Goal: Task Accomplishment & Management: Manage account settings

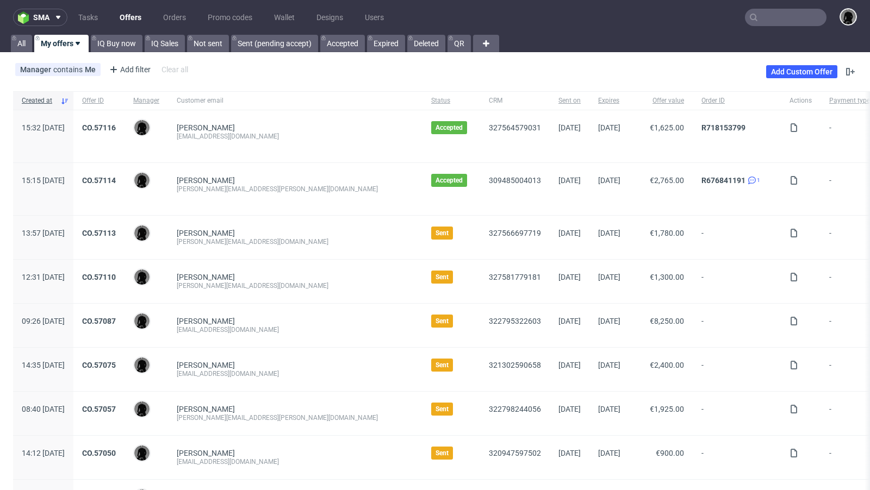
click at [428, 76] on div "Manager contains Me Add filter Hide filters Clear all Add Custom Offer" at bounding box center [435, 72] width 870 height 30
click at [432, 68] on div "Manager contains Me Add filter Hide filters Clear all Add Custom Offer" at bounding box center [435, 72] width 870 height 30
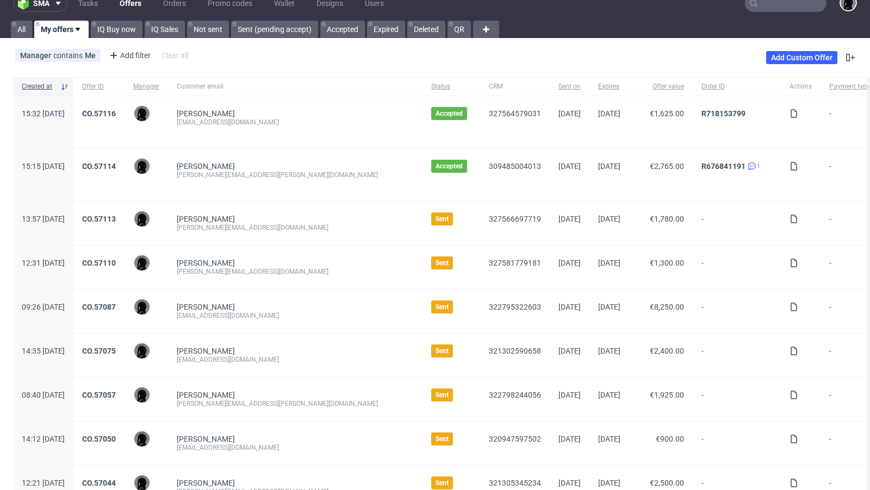
scroll to position [29, 0]
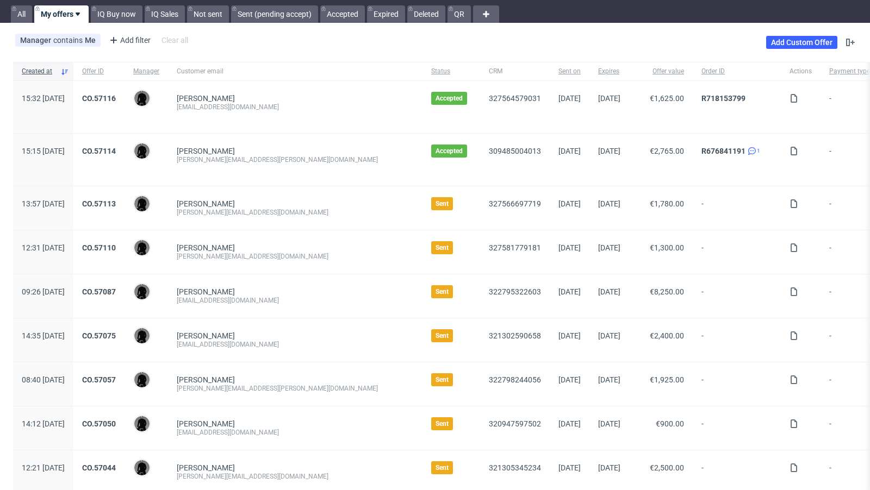
click at [223, 300] on div "matteocs95@gmail.com" at bounding box center [295, 300] width 237 height 9
copy div "matteocs95@gmail.com"
click at [308, 223] on div "Håkon Volden aarja@aarjahealth.com" at bounding box center [295, 209] width 254 height 44
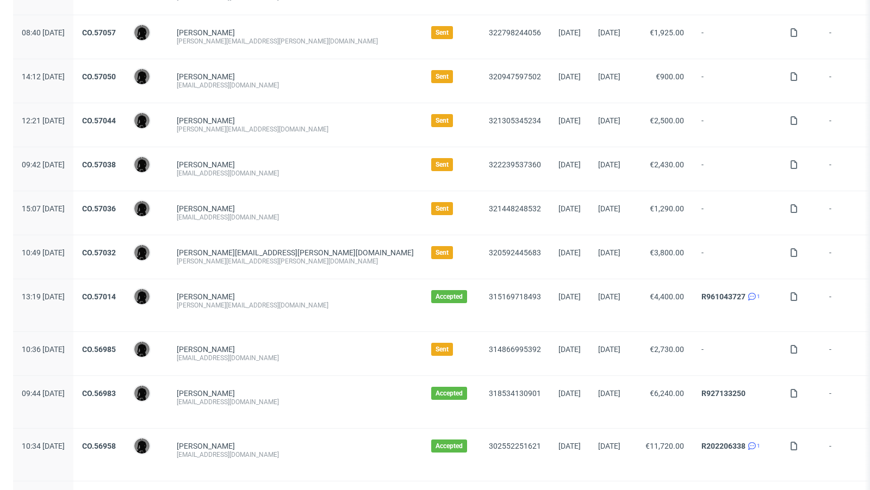
scroll to position [0, 0]
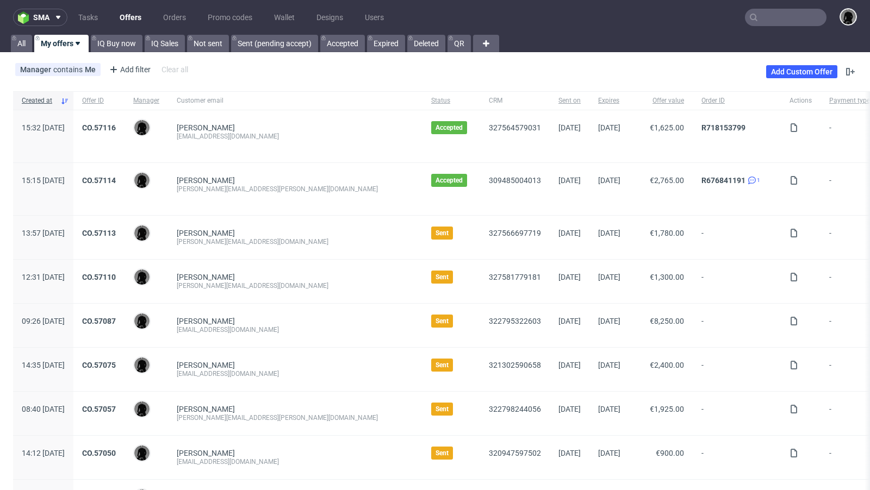
click at [486, 68] on div "Manager contains Me Add filter Hide filters Clear all Add Custom Offer" at bounding box center [435, 72] width 870 height 30
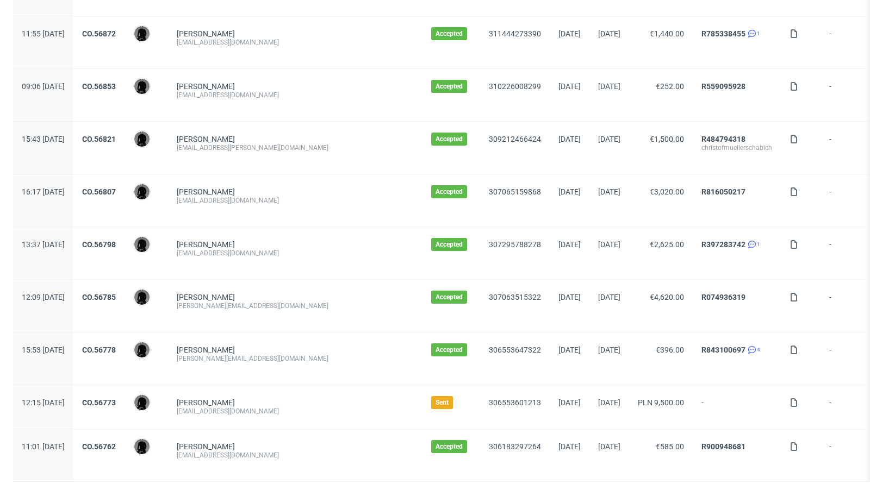
scroll to position [1116, 0]
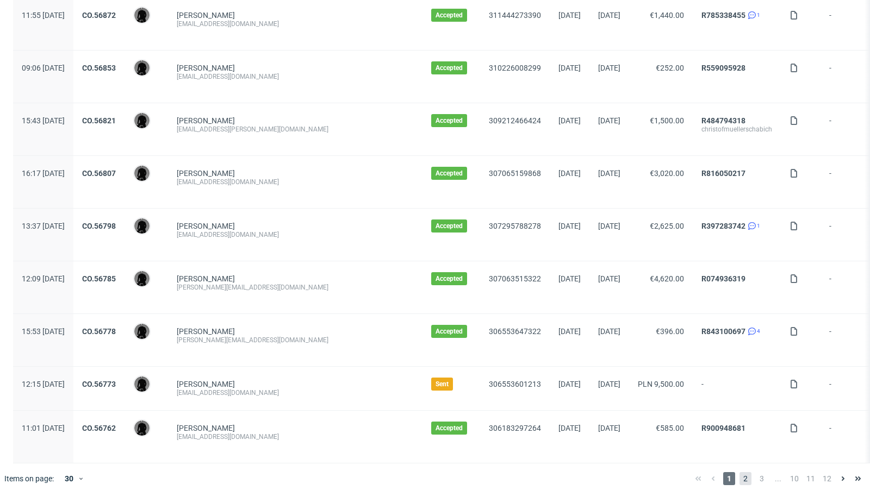
click at [740, 473] on span "2" at bounding box center [746, 479] width 12 height 13
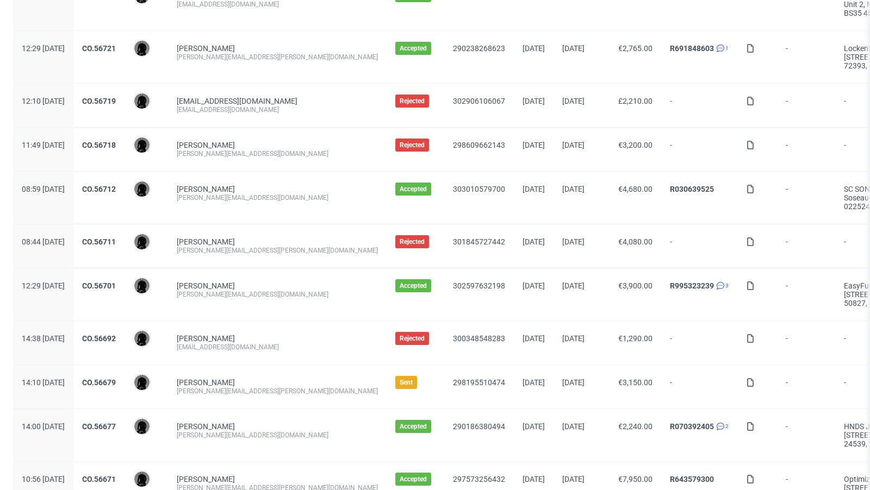
scroll to position [138, 0]
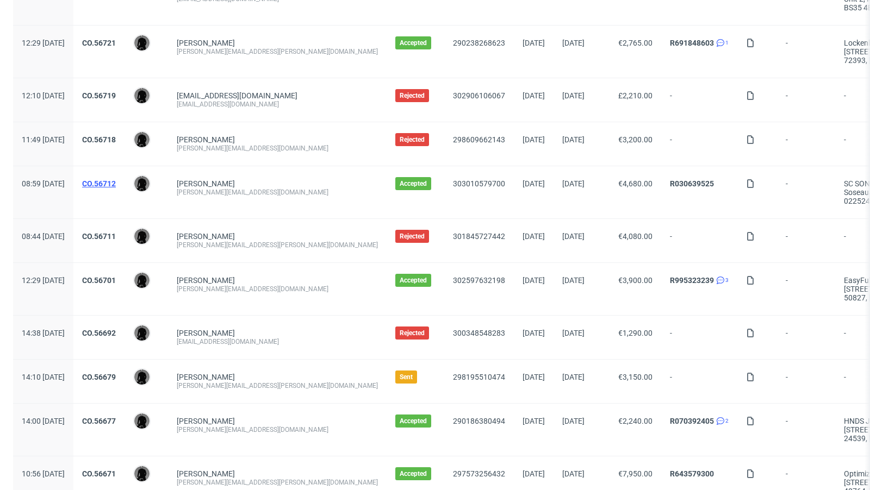
click at [116, 182] on link "CO.56712" at bounding box center [99, 183] width 34 height 9
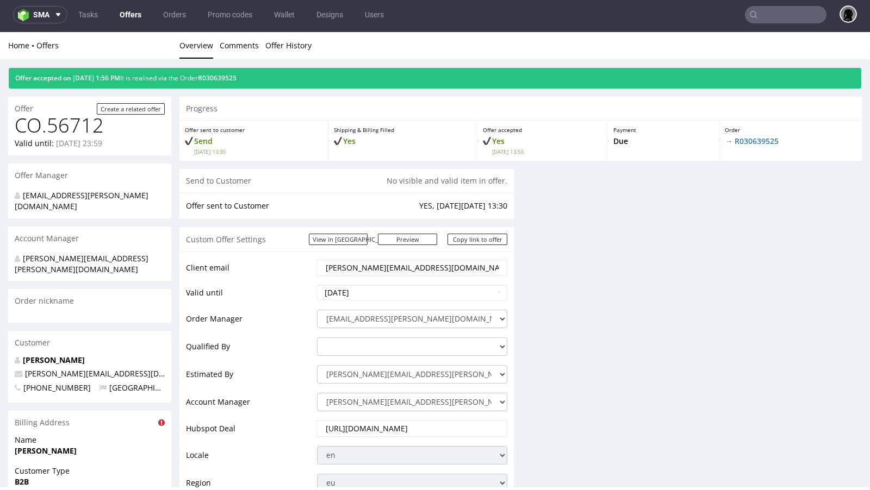
scroll to position [3, 0]
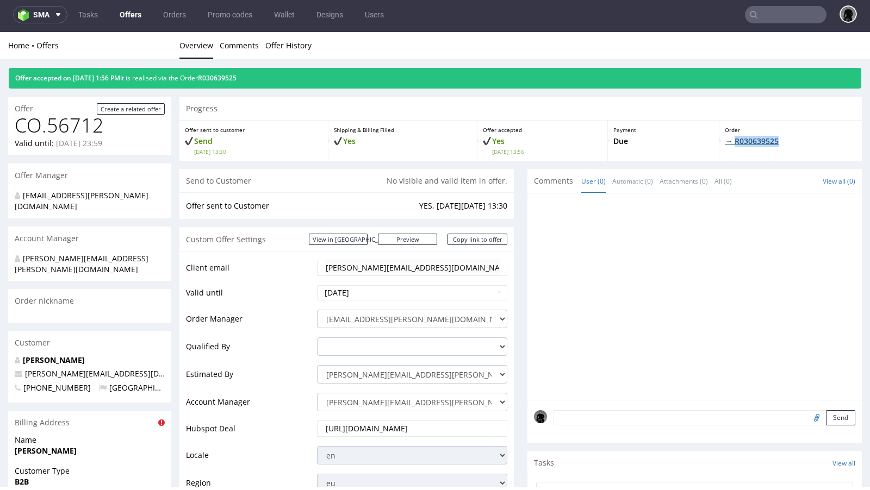
drag, startPoint x: 786, startPoint y: 138, endPoint x: 726, endPoint y: 138, distance: 59.3
click at [726, 138] on p "→ R030639525" at bounding box center [791, 141] width 132 height 11
copy link "R030639525"
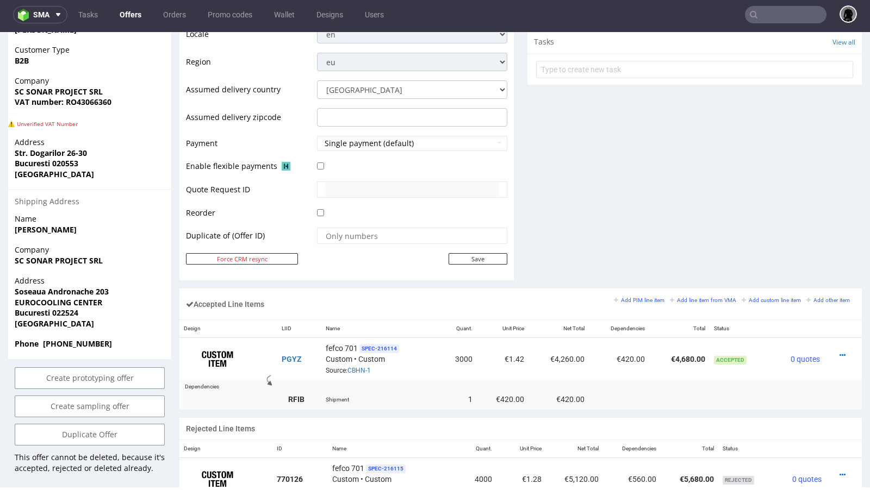
scroll to position [432, 0]
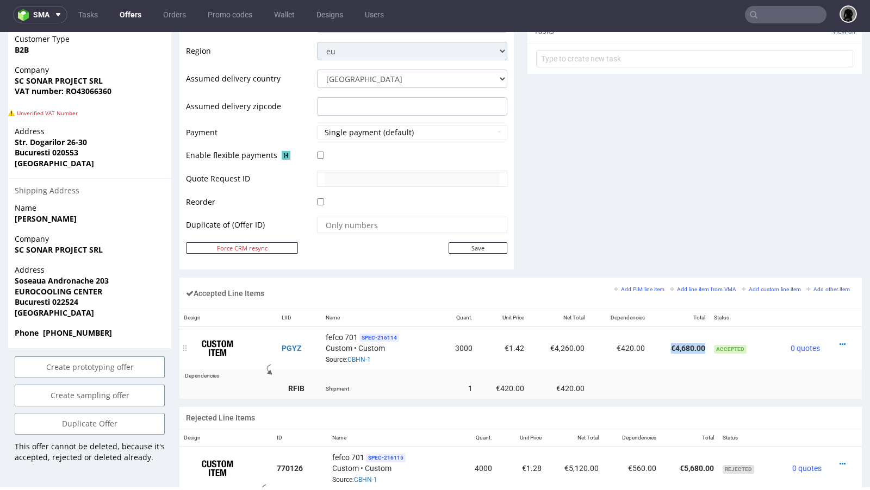
drag, startPoint x: 699, startPoint y: 344, endPoint x: 663, endPoint y: 342, distance: 36.5
click at [663, 342] on td "€4,680.00" at bounding box center [679, 348] width 60 height 43
copy td "€4,680.00"
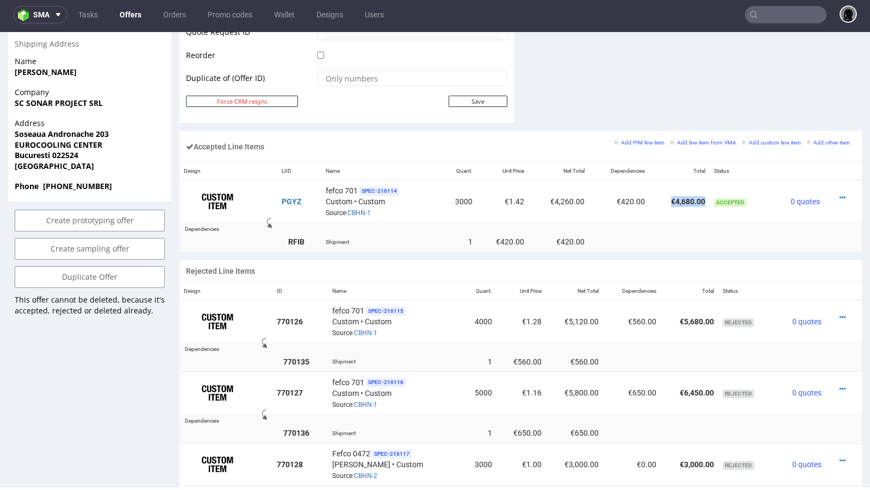
scroll to position [638, 0]
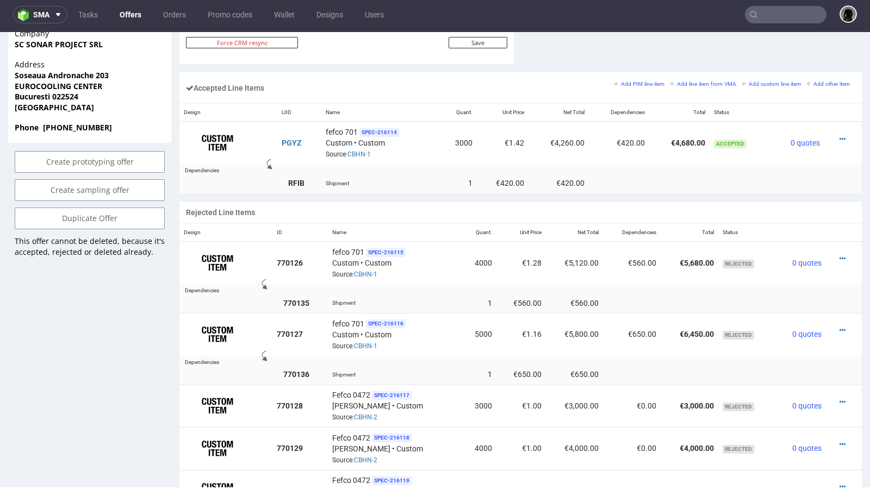
click at [397, 195] on div "Accepted Line Items Add PIM line item Add line item from VMA Add custom line it…" at bounding box center [520, 136] width 682 height 129
click at [356, 151] on link "CBHN-1" at bounding box center [358, 155] width 23 height 8
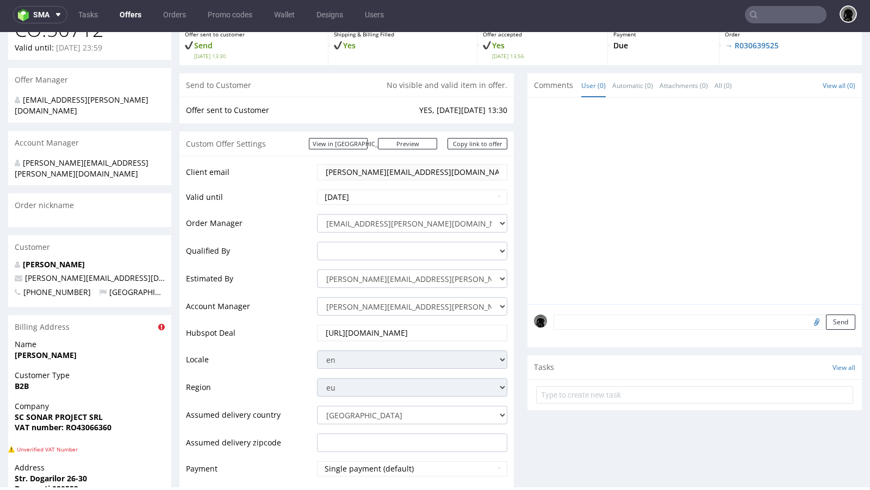
scroll to position [0, 0]
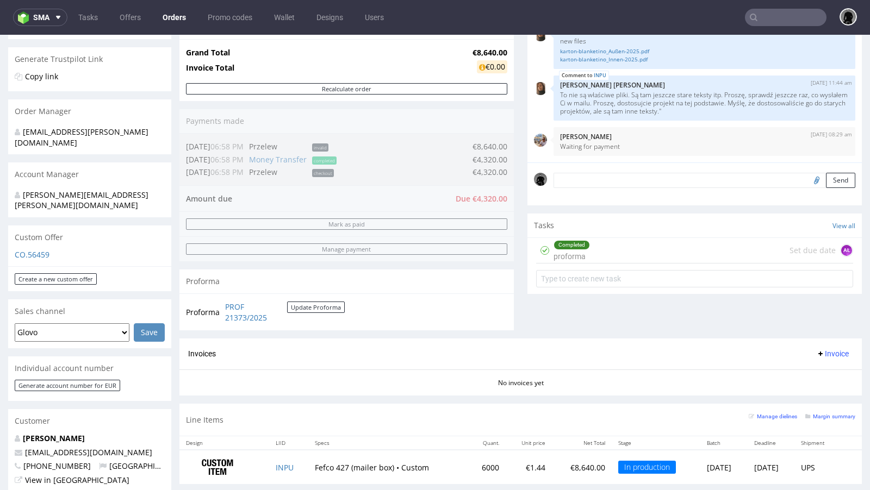
scroll to position [178, 0]
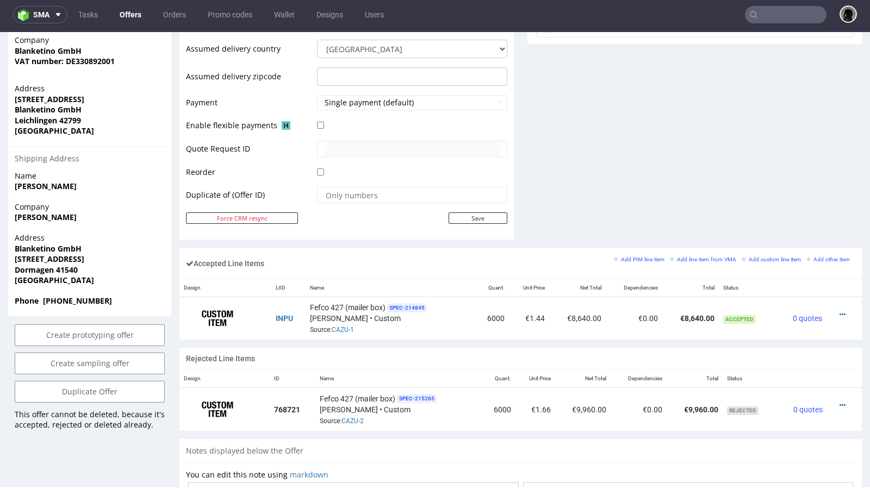
scroll to position [467, 0]
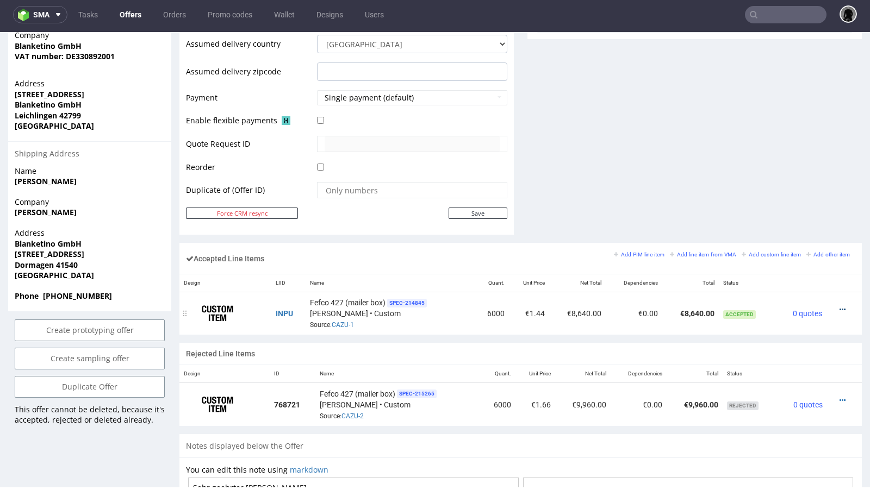
click at [840, 306] on icon at bounding box center [843, 310] width 6 height 8
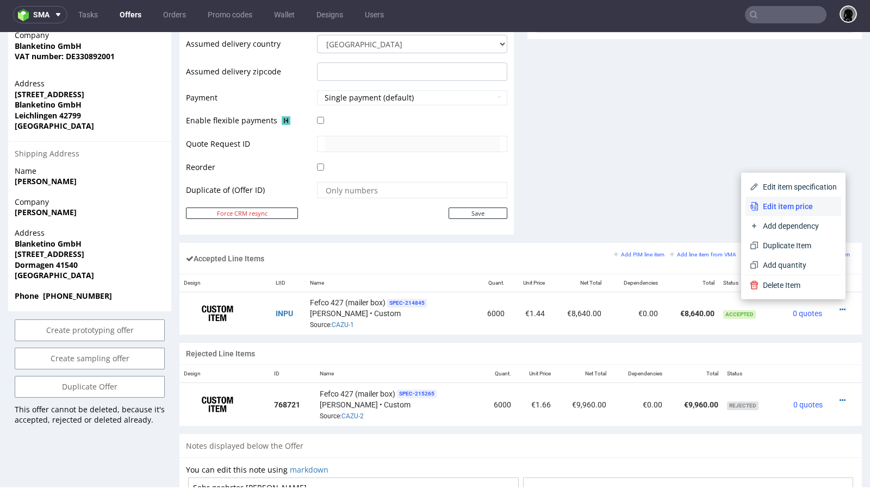
click at [801, 210] on span "Edit item price" at bounding box center [798, 206] width 78 height 11
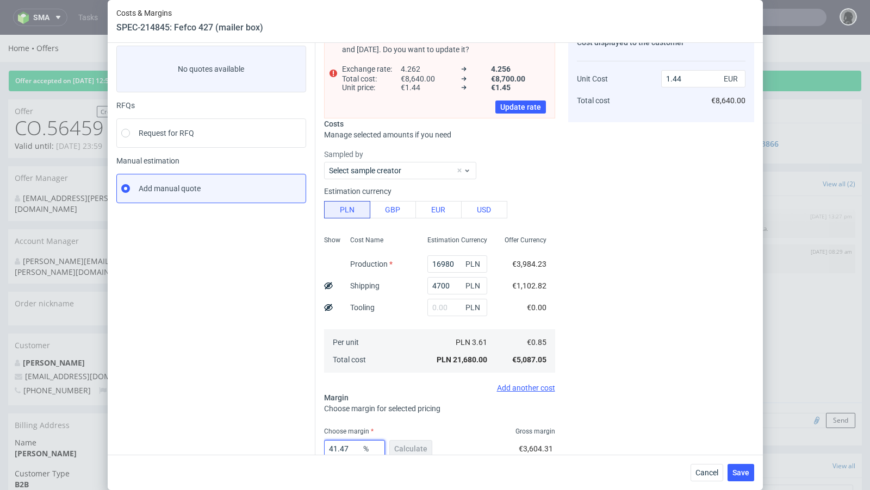
scroll to position [63, 0]
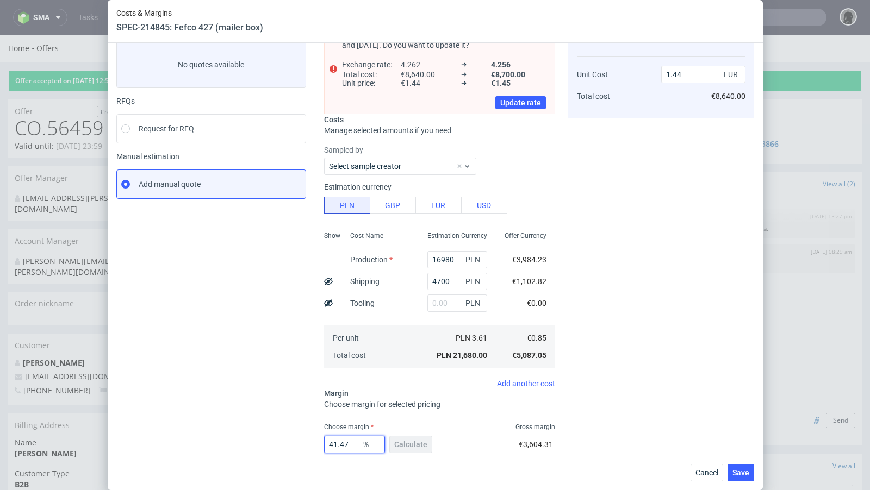
drag, startPoint x: 355, startPoint y: 450, endPoint x: 329, endPoint y: 445, distance: 26.6
click at [329, 445] on input "41.47" at bounding box center [354, 444] width 61 height 17
click at [440, 258] on input "16980" at bounding box center [457, 259] width 60 height 17
type input "19980"
type input "1.65"
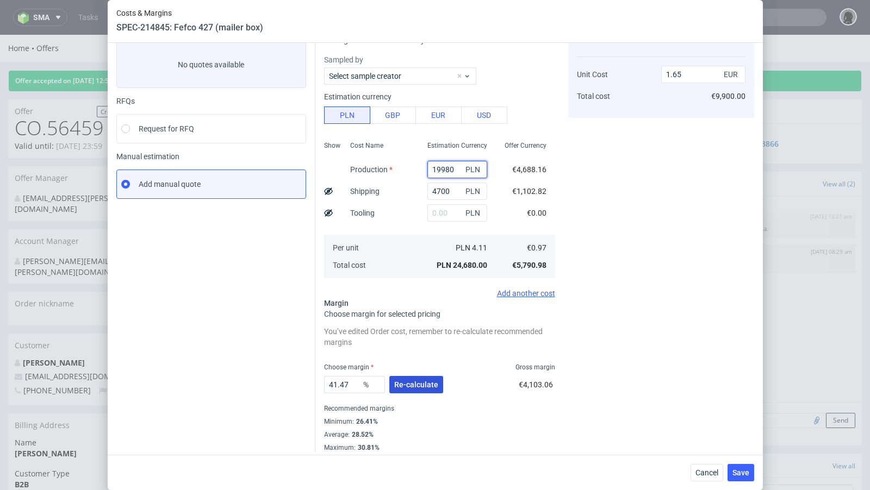
type input "19980"
click at [409, 384] on span "Re-calculate" at bounding box center [416, 385] width 44 height 8
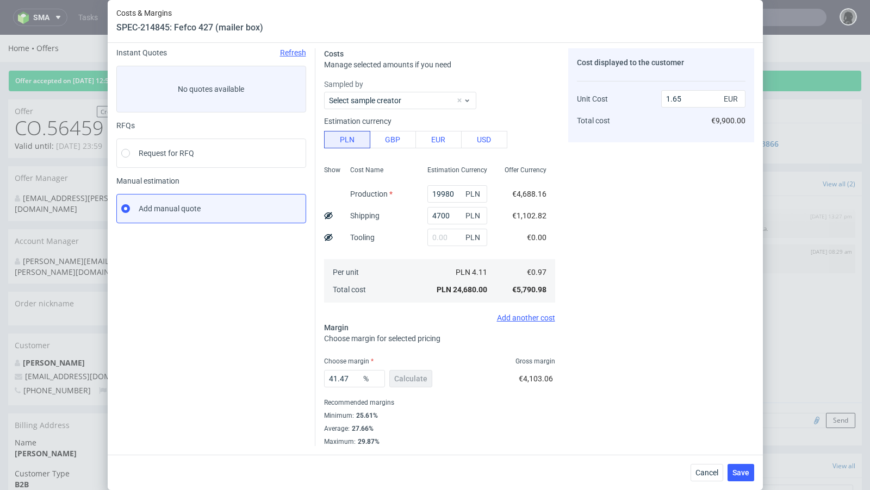
scroll to position [37, 0]
drag, startPoint x: 357, startPoint y: 382, endPoint x: 310, endPoint y: 378, distance: 46.3
click at [310, 378] on div "Instant Quotes Refresh No quotes available RFQs Request for RFQ Manual estimati…" at bounding box center [435, 244] width 638 height 407
type input "33"
type input "1.44"
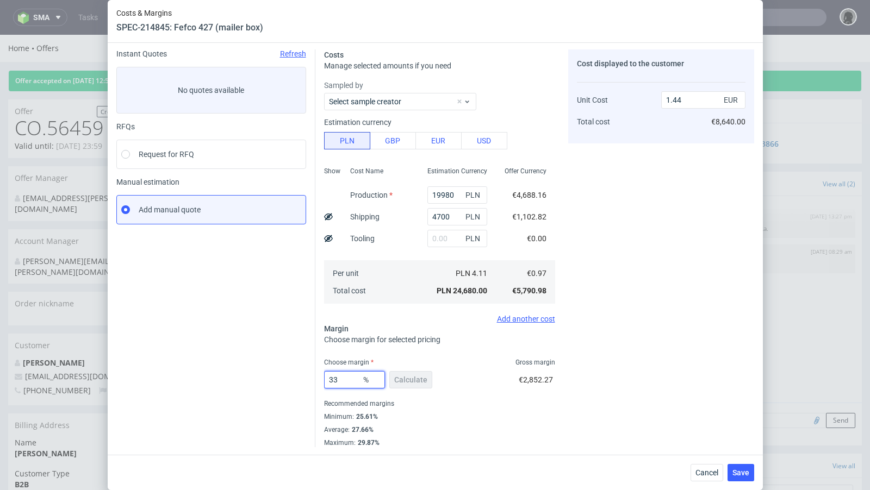
type input "33"
click at [278, 365] on div "Instant Quotes Refresh No quotes available RFQs Request for RFQ Manual estimati…" at bounding box center [215, 248] width 199 height 398
click at [710, 477] on span "Cancel" at bounding box center [706, 473] width 23 height 8
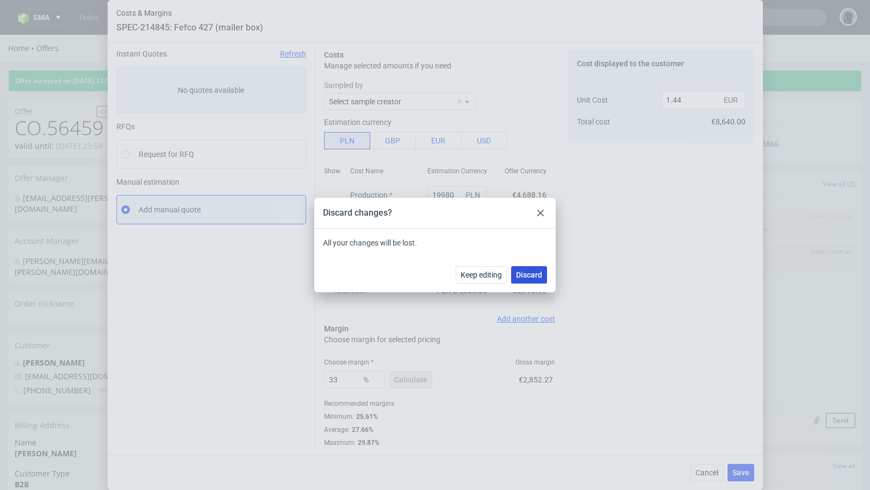
click at [532, 278] on span "Discard" at bounding box center [529, 275] width 26 height 8
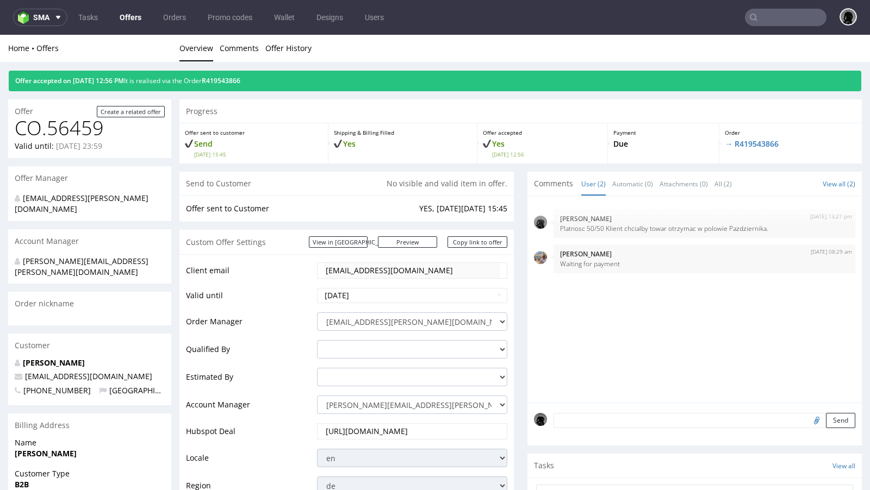
click at [429, 104] on div "Progress" at bounding box center [520, 112] width 682 height 24
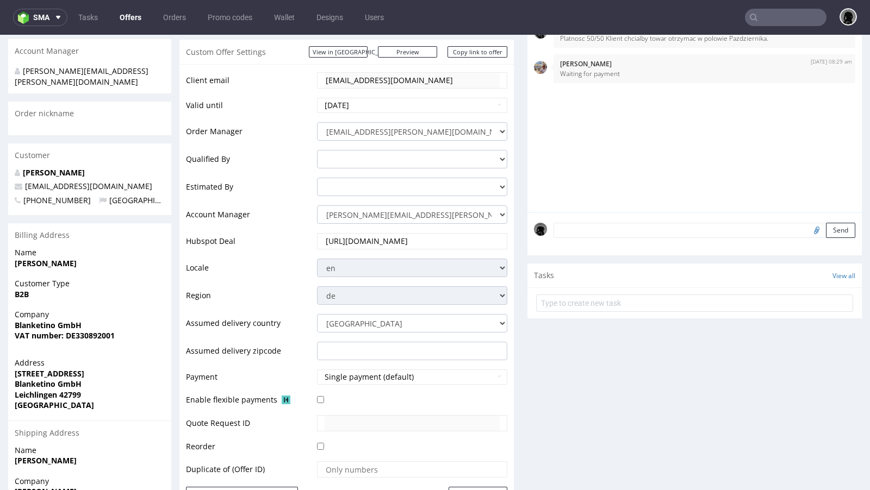
scroll to position [0, 0]
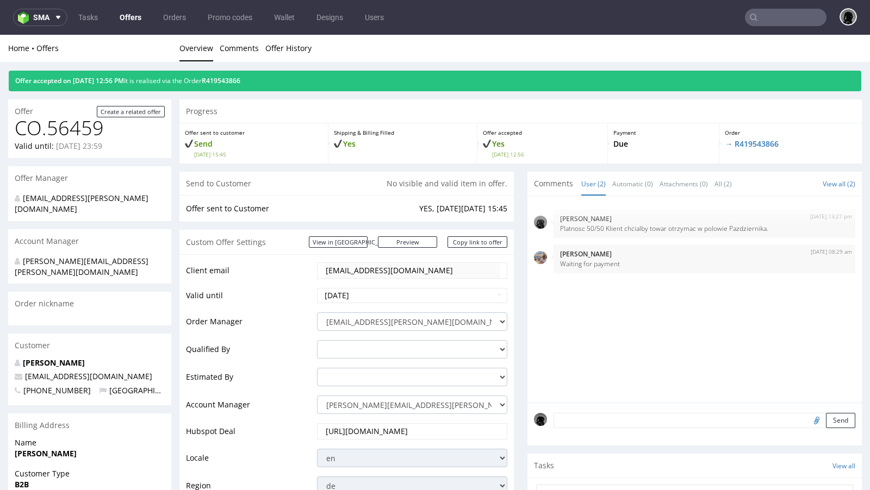
click at [443, 43] on ul "Overview Comments Offer History" at bounding box center [520, 48] width 682 height 11
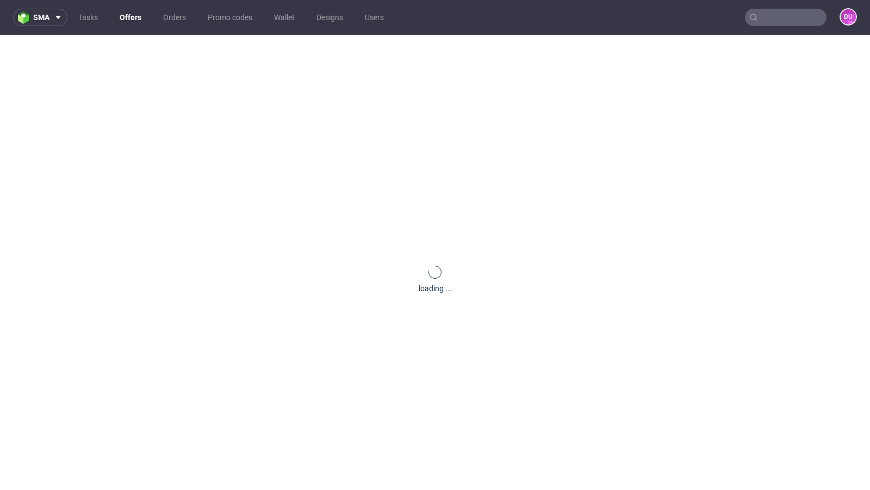
click at [763, 14] on input "text" at bounding box center [786, 17] width 82 height 17
paste input "BPNW"
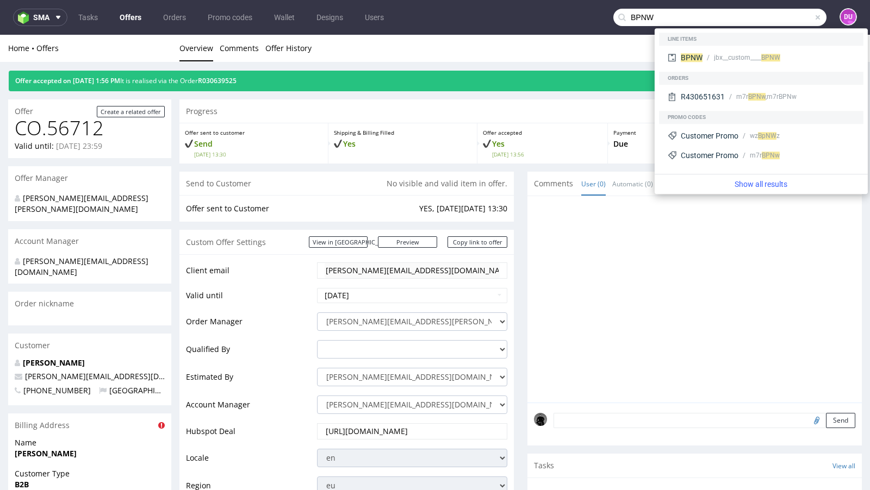
type input "BPNW"
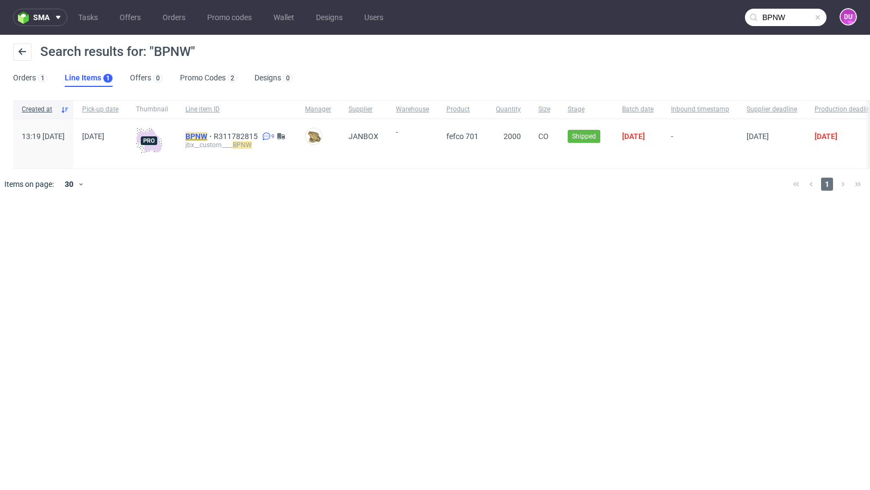
click at [207, 133] on mark "BPNW" at bounding box center [196, 136] width 22 height 9
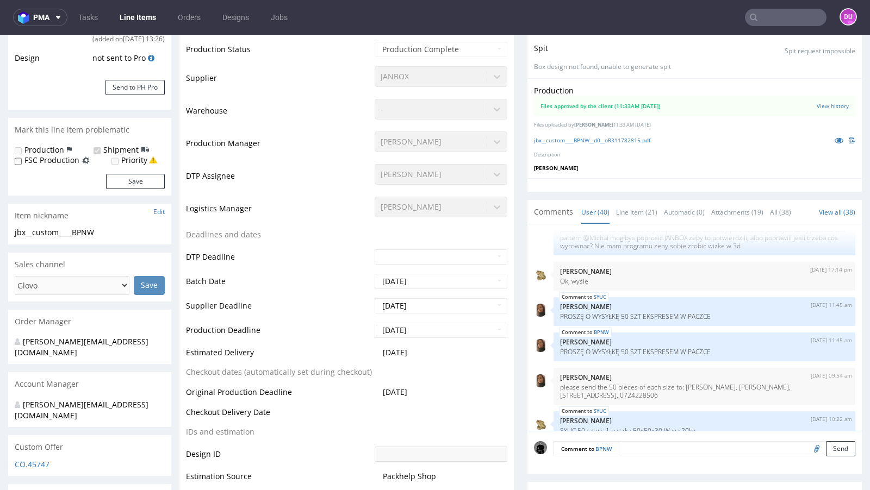
scroll to position [1974, 0]
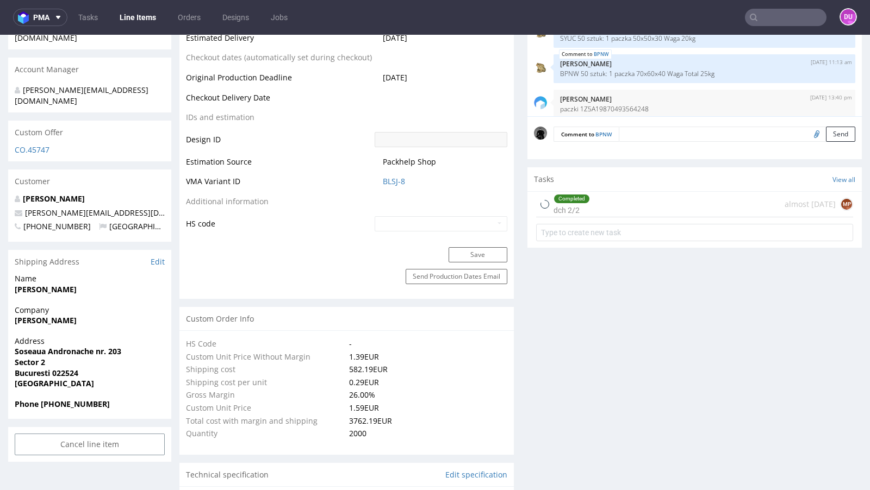
select select "in_progress"
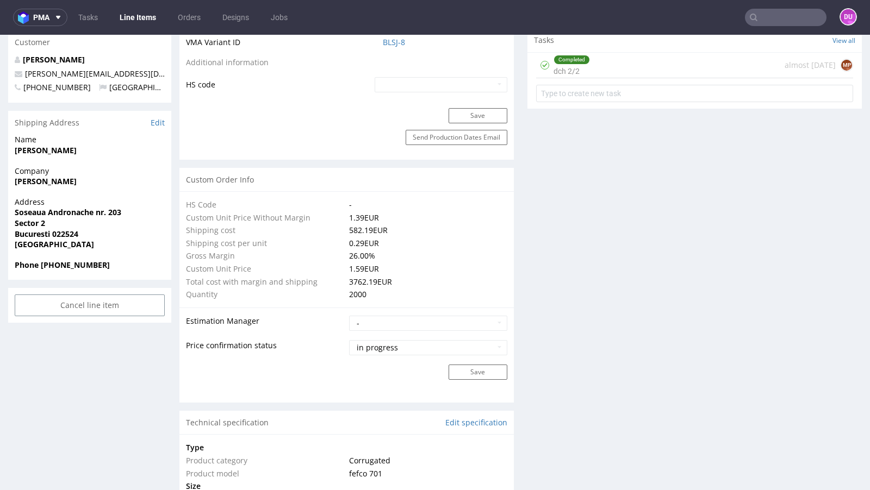
scroll to position [253, 0]
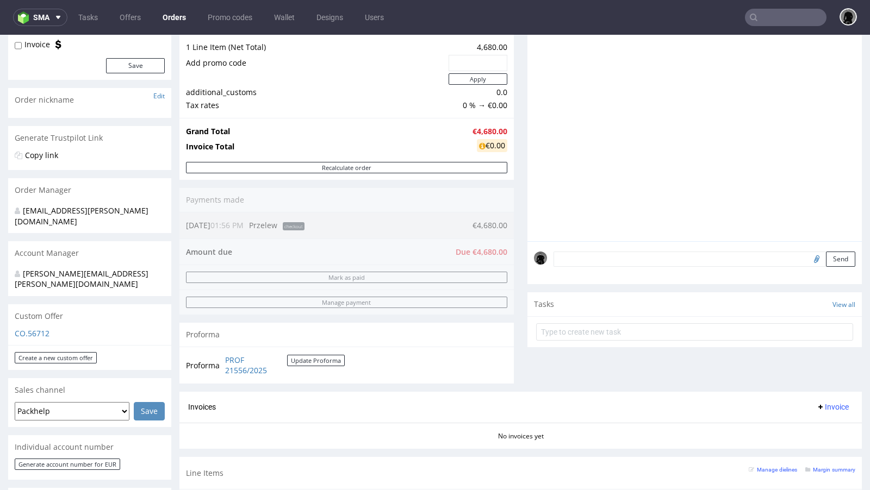
scroll to position [123, 0]
click at [600, 246] on div "Send" at bounding box center [694, 264] width 334 height 44
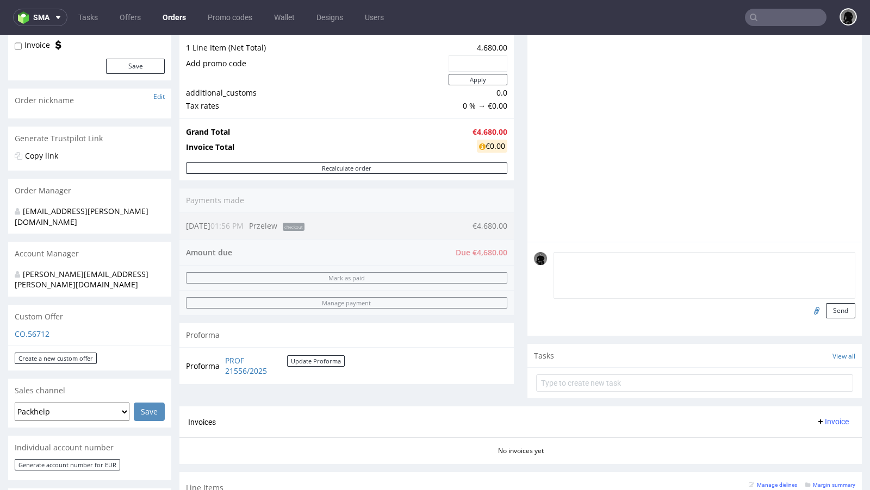
click at [600, 253] on textarea at bounding box center [705, 275] width 302 height 47
paste textarea "It’s very, very important that the design is applied correctly, exactly as show…"
type textarea "It’s very, very important that the design is applied correctly, exactly as show…"
click at [808, 309] on input "file" at bounding box center [815, 310] width 15 height 14
type input "C:\fakepath\Big box 1 (1).jpeg"
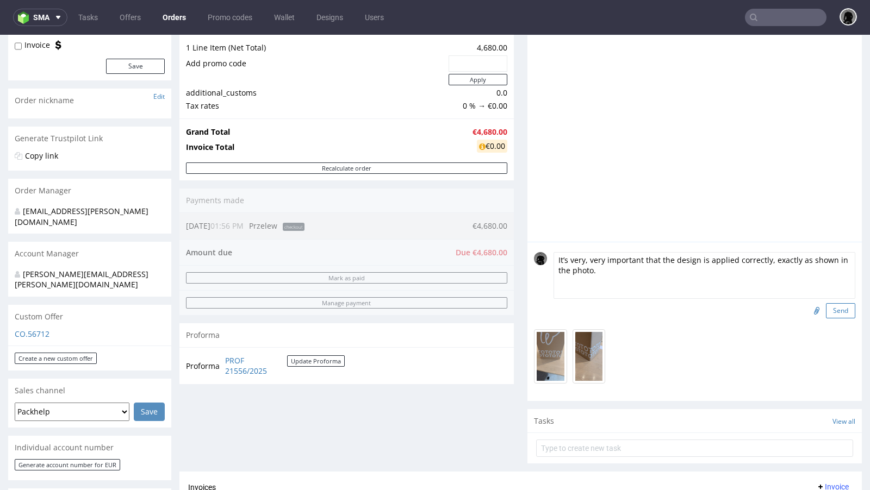
click at [836, 312] on button "Send" at bounding box center [840, 310] width 29 height 15
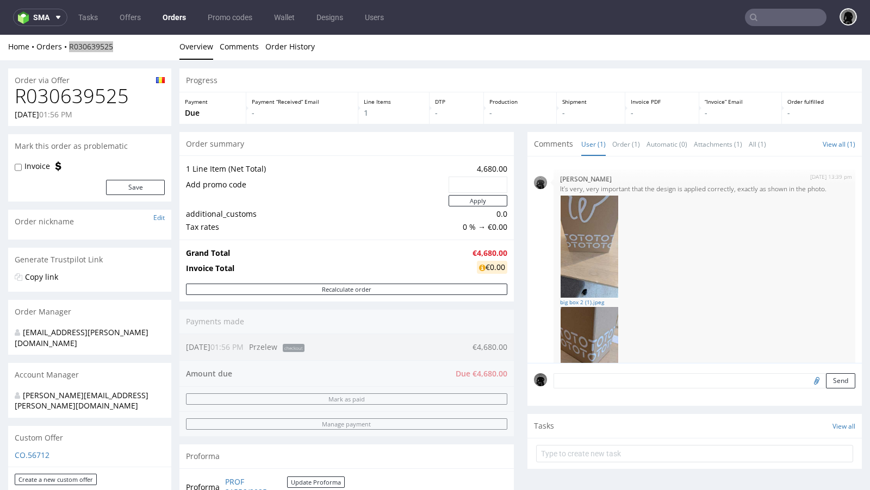
scroll to position [0, 0]
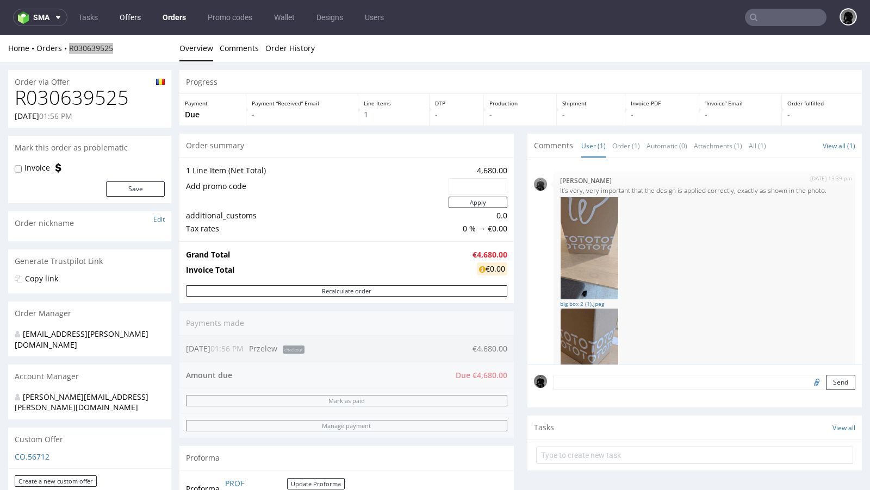
click at [133, 18] on link "Offers" at bounding box center [130, 17] width 34 height 17
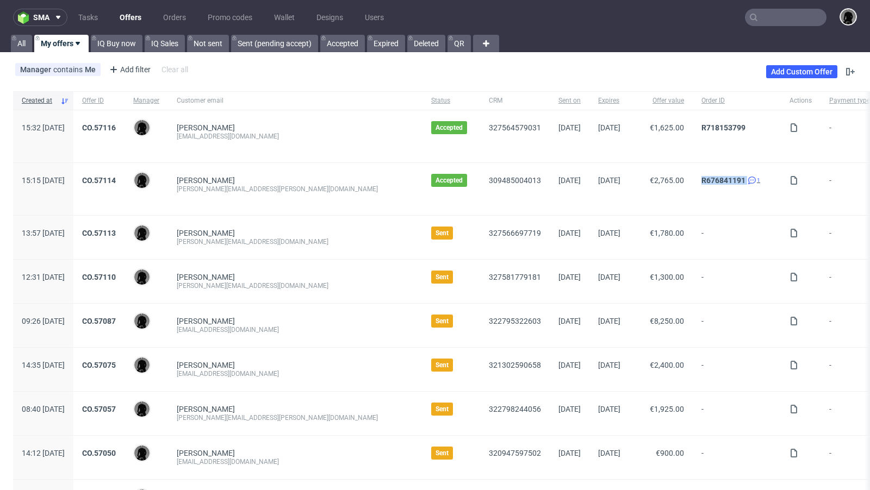
drag, startPoint x: 630, startPoint y: 177, endPoint x: 679, endPoint y: 180, distance: 49.0
click at [693, 180] on div "R676841191 1" at bounding box center [737, 189] width 88 height 52
copy div "R676841191"
click at [116, 177] on link "CO.57114" at bounding box center [99, 180] width 34 height 9
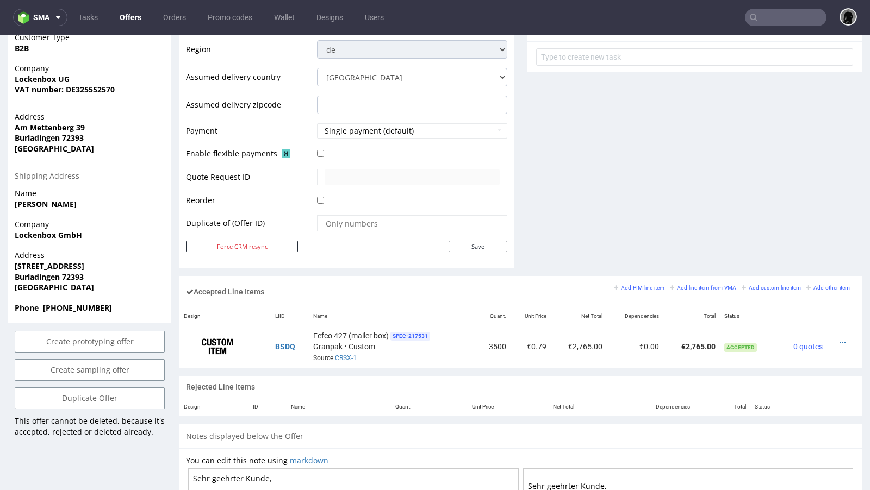
scroll to position [519, 0]
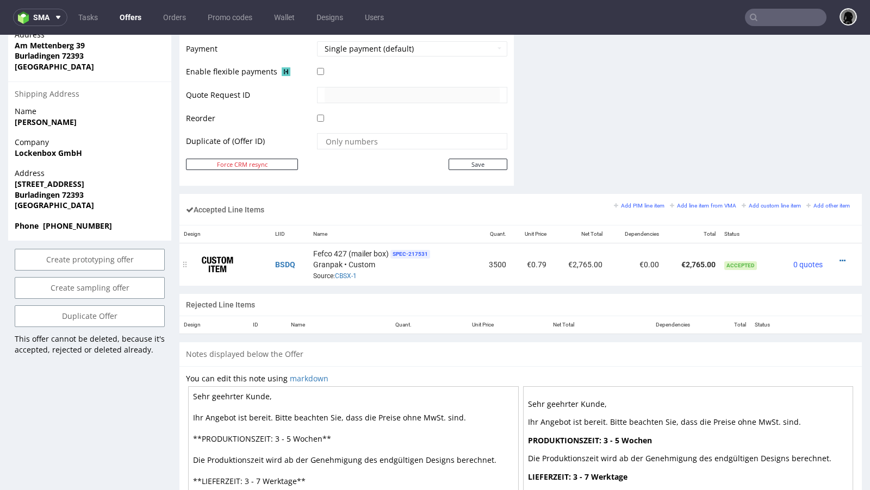
click at [689, 263] on td "€2,765.00" at bounding box center [691, 265] width 57 height 43
copy td "€2,765.00"
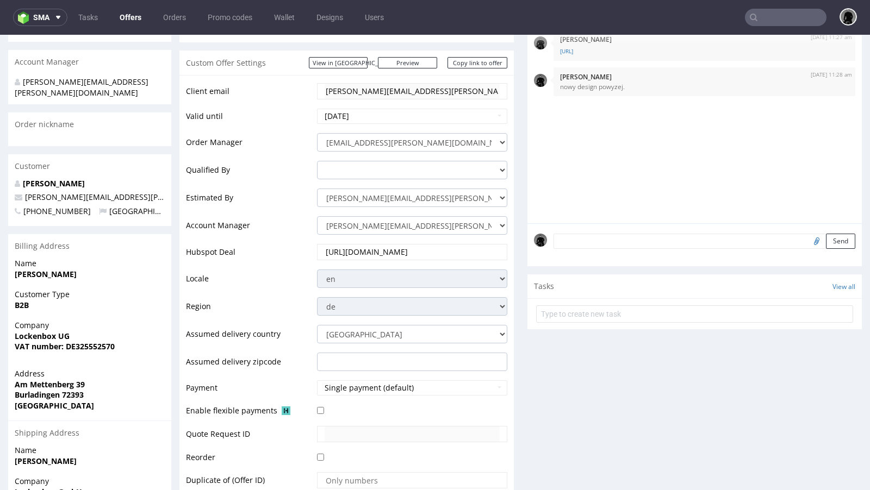
scroll to position [0, 0]
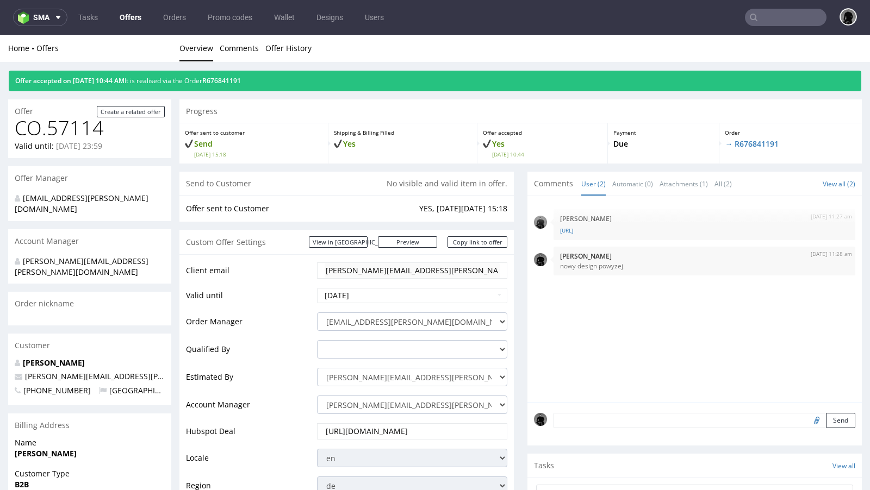
click at [129, 11] on link "Offers" at bounding box center [130, 17] width 35 height 17
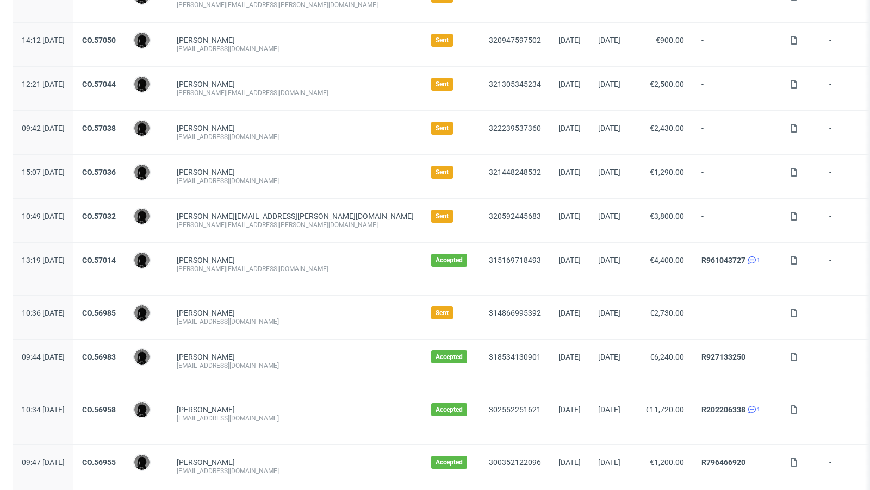
scroll to position [187, 0]
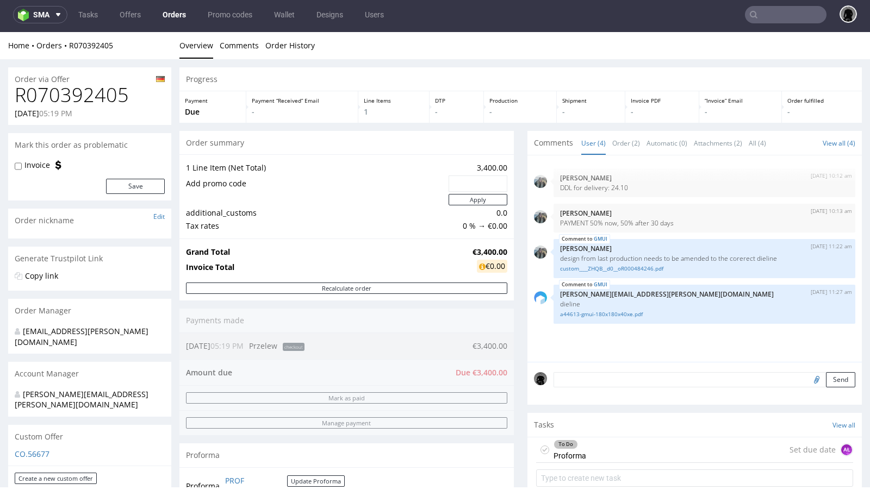
click at [372, 221] on td "Tax rates" at bounding box center [316, 226] width 260 height 13
click at [90, 43] on link "R070392405" at bounding box center [91, 45] width 44 height 10
click at [91, 46] on link "R070392405" at bounding box center [91, 45] width 44 height 10
click at [126, 44] on div "Home Orders R070392405" at bounding box center [89, 45] width 163 height 11
drag, startPoint x: 116, startPoint y: 45, endPoint x: 67, endPoint y: 45, distance: 48.9
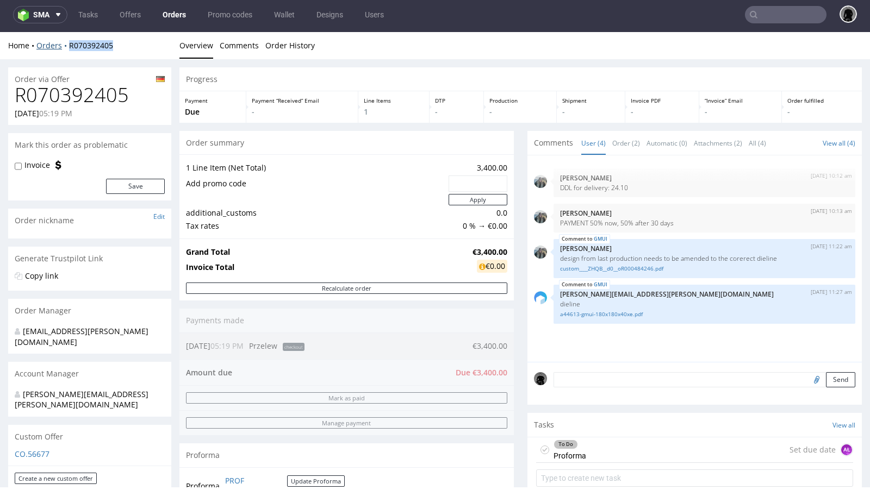
click at [67, 45] on div "Home Orders R070392405" at bounding box center [89, 45] width 163 height 11
copy link "R070392405"
click at [92, 96] on h1 "R070392405" at bounding box center [90, 95] width 150 height 22
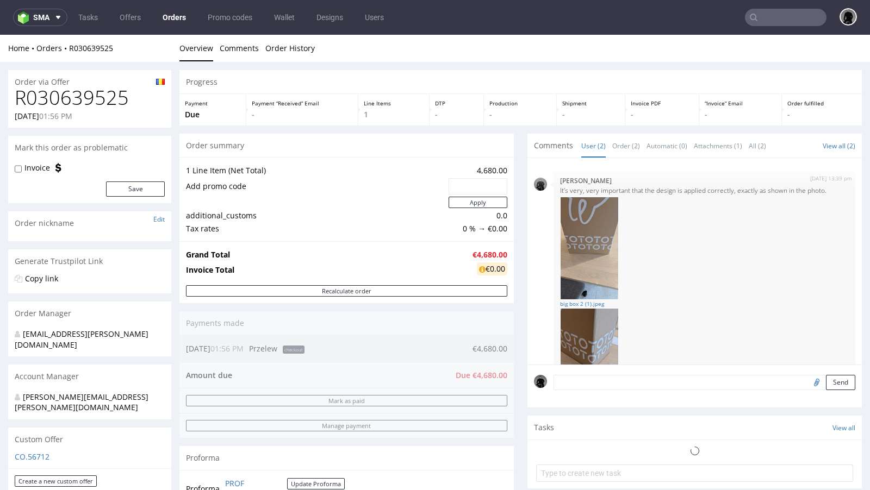
scroll to position [103, 0]
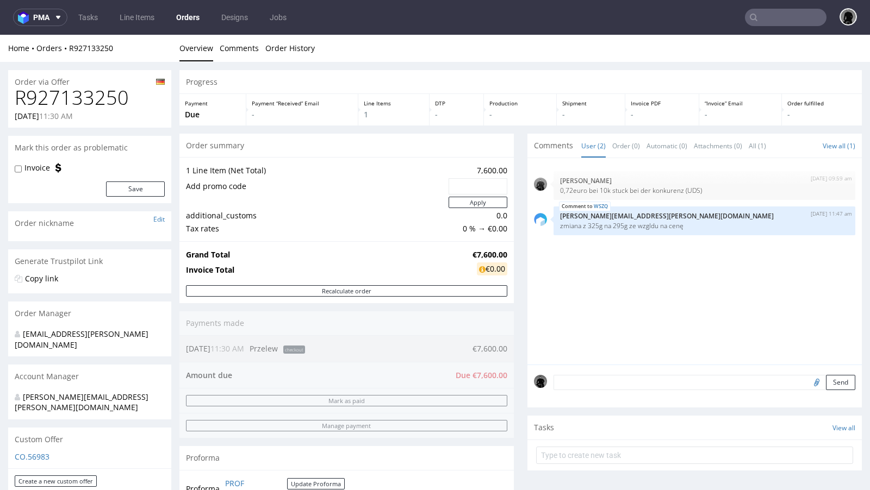
click at [103, 95] on h1 "R927133250" at bounding box center [90, 98] width 150 height 22
click at [83, 46] on link "R927133250" at bounding box center [91, 48] width 44 height 10
click at [95, 52] on link "R927133250" at bounding box center [91, 48] width 44 height 10
click at [87, 47] on link "R927133250" at bounding box center [91, 48] width 44 height 10
click at [97, 51] on link "R927133250" at bounding box center [91, 48] width 44 height 10
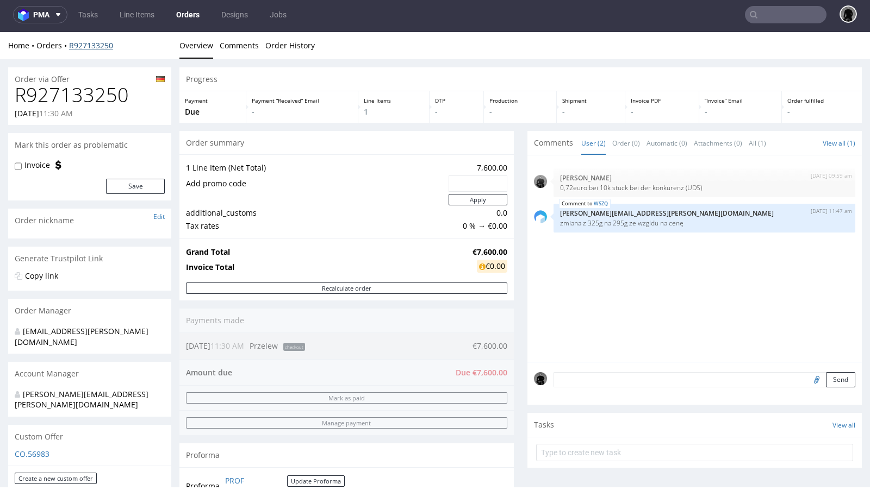
click at [88, 46] on link "R927133250" at bounding box center [91, 45] width 44 height 10
click at [90, 90] on h1 "R927133250" at bounding box center [90, 95] width 150 height 22
click at [89, 46] on link "R927133250" at bounding box center [91, 45] width 44 height 10
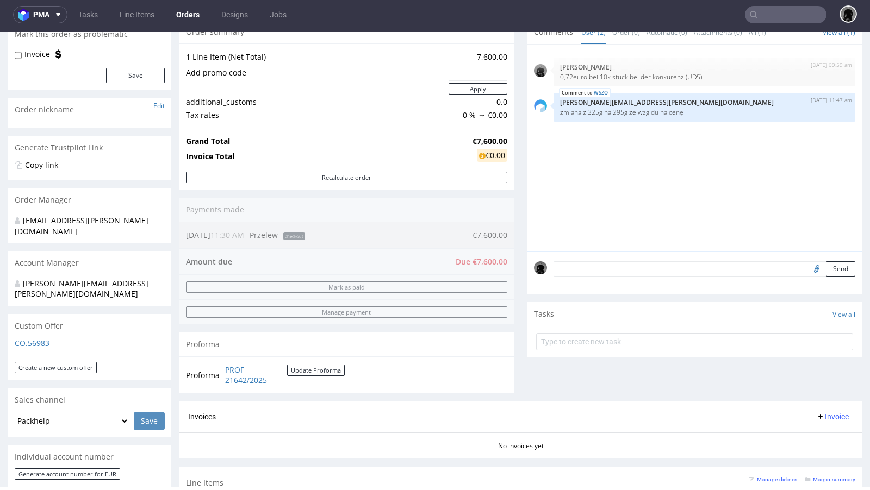
scroll to position [105, 0]
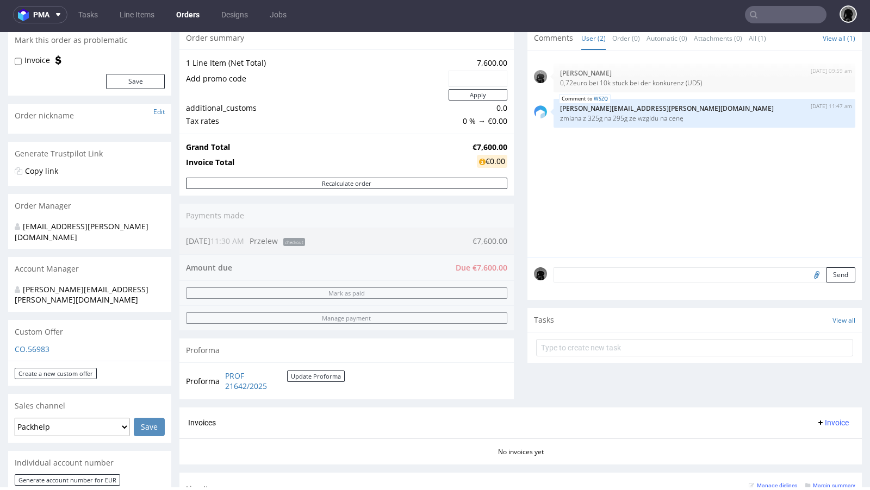
click at [486, 147] on strong "€7,600.00" at bounding box center [490, 147] width 35 height 10
copy strong "€7,600.00"
click at [229, 196] on div "Order summary 1 Line Item (Net Total) 7,600.00 Add promo code Apply additional_…" at bounding box center [346, 217] width 334 height 382
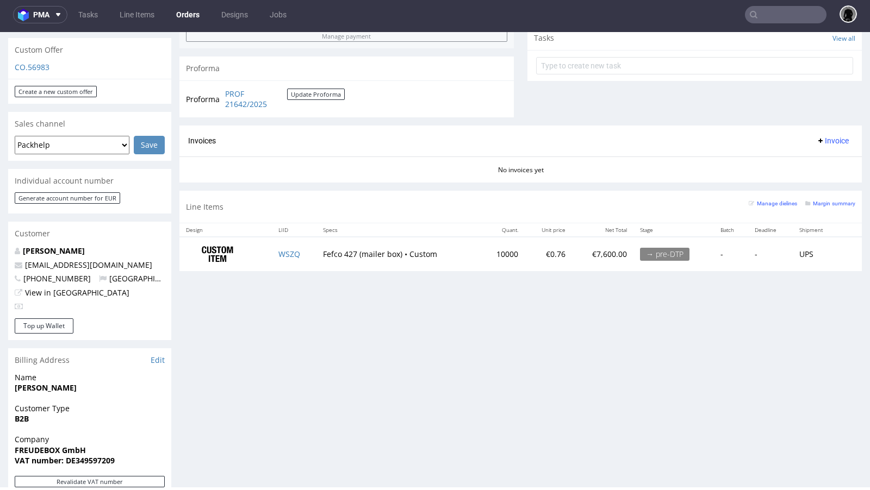
scroll to position [302, 0]
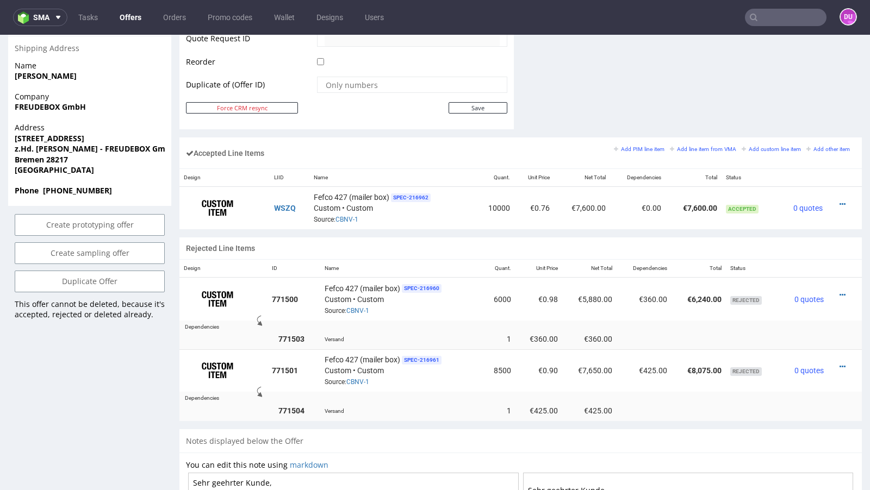
scroll to position [574, 0]
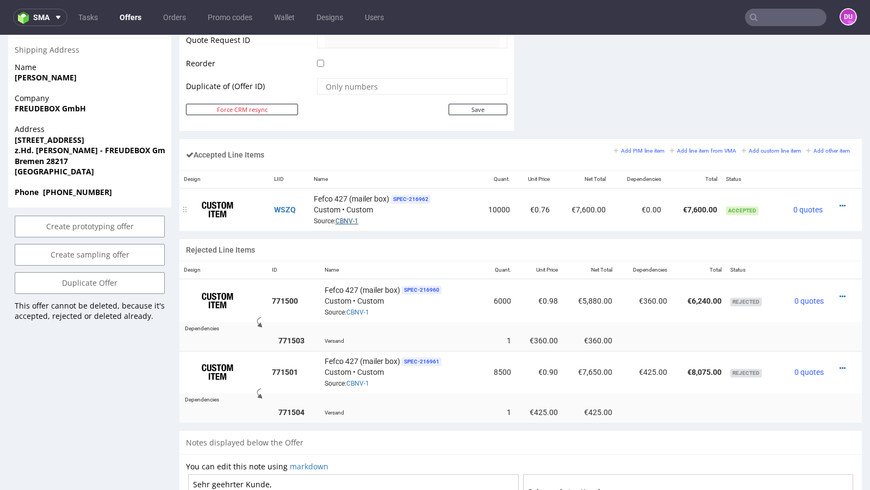
click at [343, 218] on link "CBNV-1" at bounding box center [347, 222] width 23 height 8
click at [444, 155] on div "Accepted Line Items Add PIM line item Add line item from VMA Add custom line it…" at bounding box center [520, 154] width 682 height 31
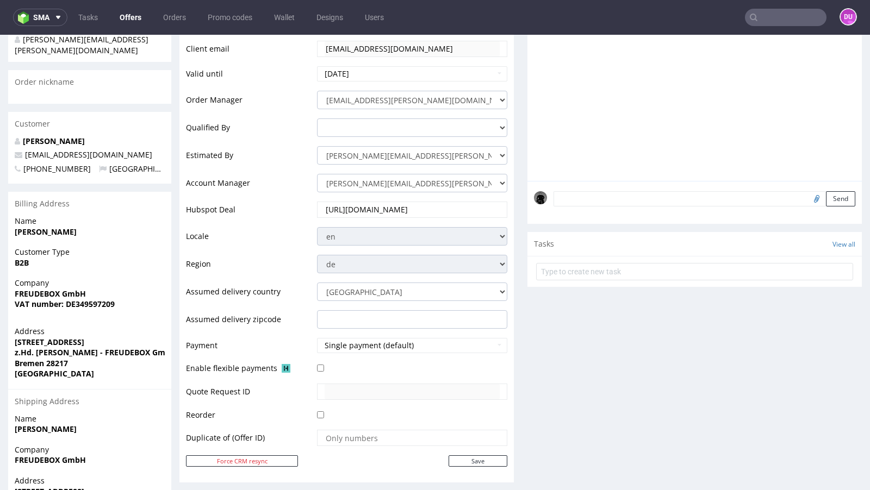
scroll to position [0, 0]
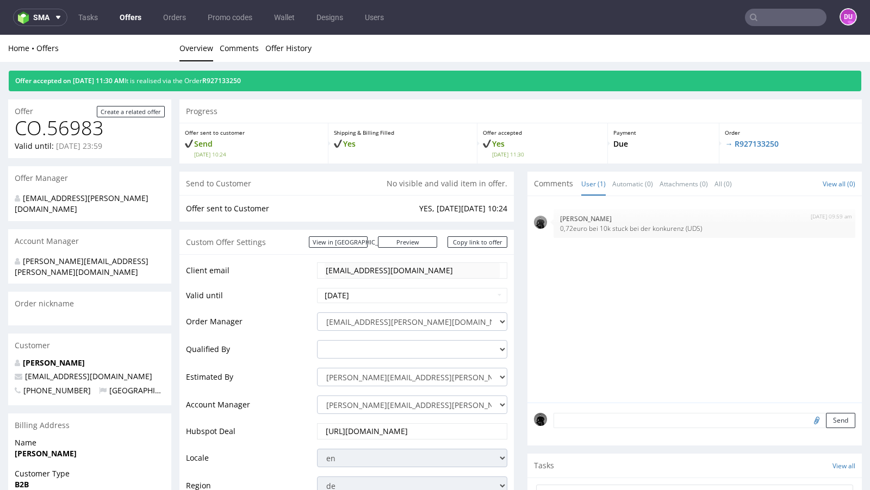
click at [122, 14] on link "Offers" at bounding box center [130, 17] width 35 height 17
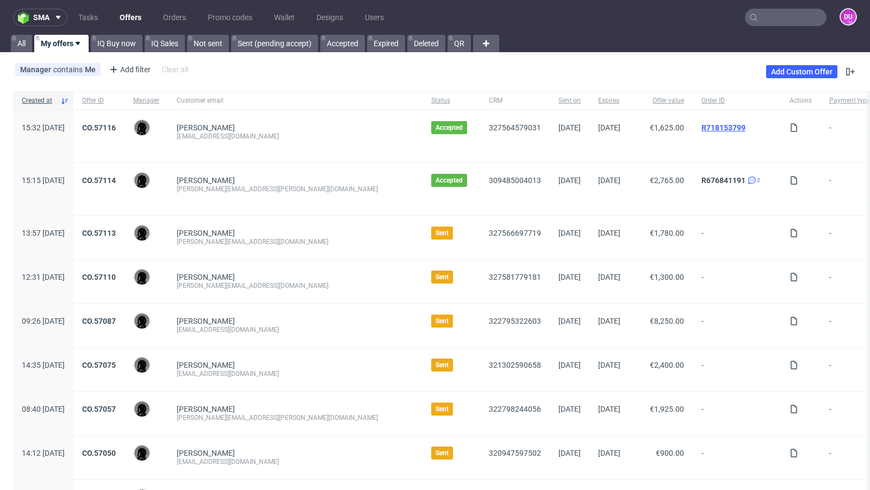
click at [701, 125] on link "R718153799" at bounding box center [723, 127] width 44 height 9
click at [276, 177] on div "Adina Kern" at bounding box center [295, 180] width 237 height 9
click at [116, 126] on link "CO.57116" at bounding box center [99, 127] width 34 height 9
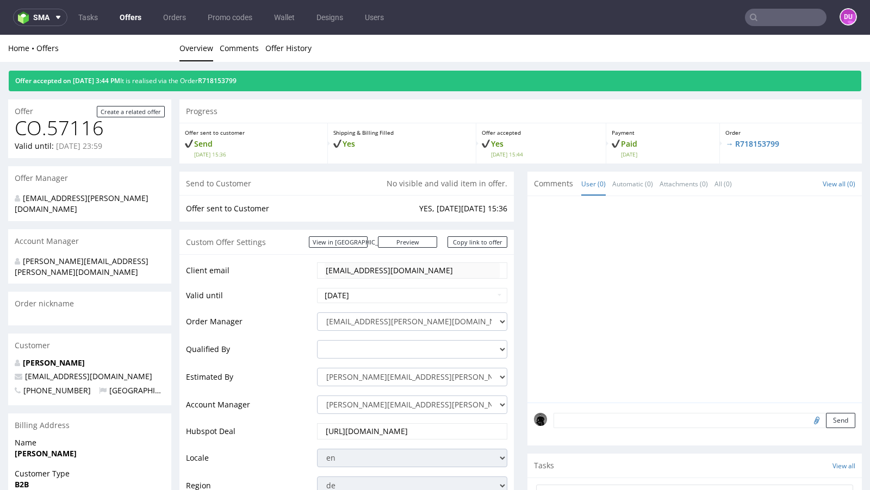
click at [128, 21] on link "Offers" at bounding box center [130, 17] width 35 height 17
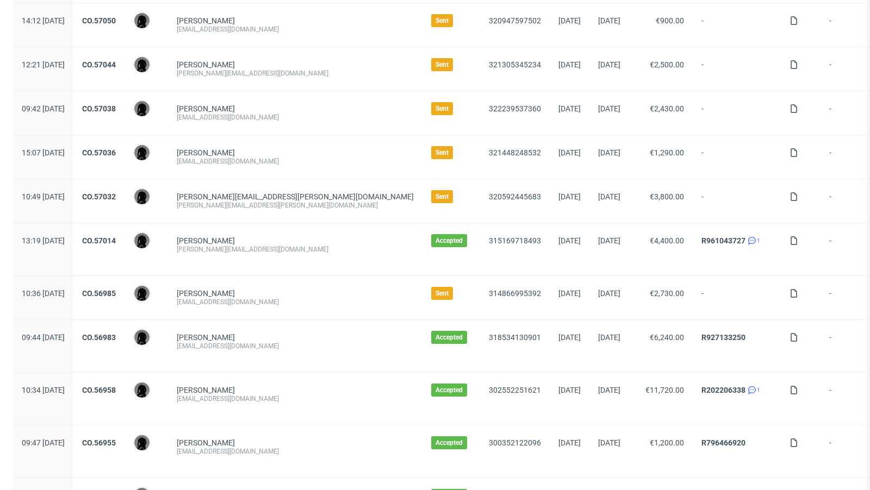
scroll to position [435, 0]
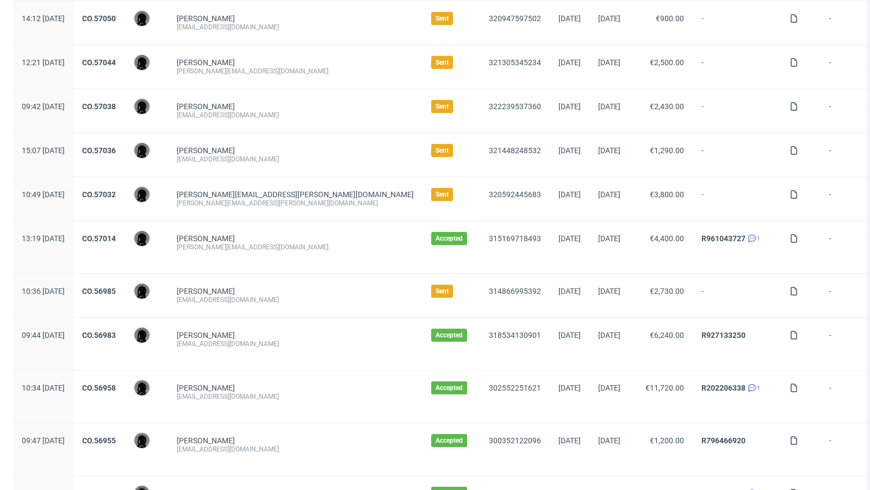
click at [234, 282] on div "Mikael Tas team@schlafzimmer.de" at bounding box center [295, 296] width 254 height 44
click at [222, 287] on link "Mikael Tas" at bounding box center [206, 291] width 58 height 9
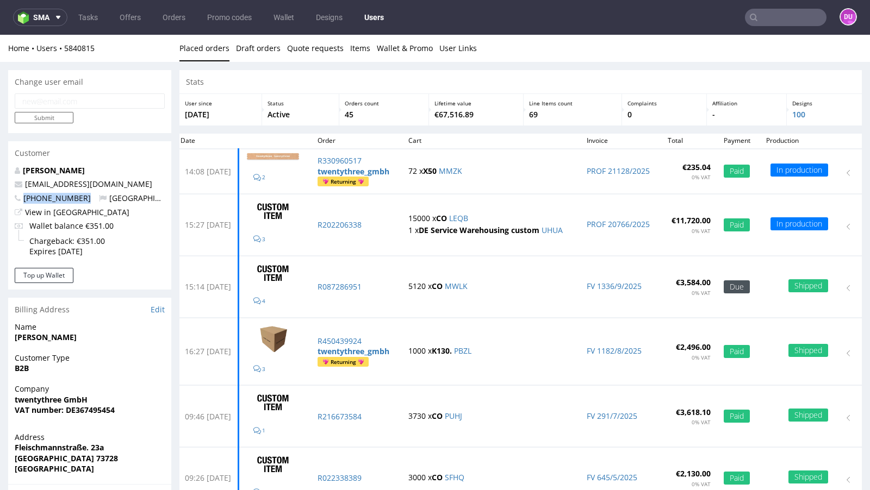
drag, startPoint x: 81, startPoint y: 199, endPoint x: 22, endPoint y: 196, distance: 59.4
click at [22, 196] on p "+491718492351 Germany" at bounding box center [90, 198] width 150 height 11
copy span "+491718492351"
click at [134, 279] on div "Top up Wallet" at bounding box center [89, 279] width 163 height 22
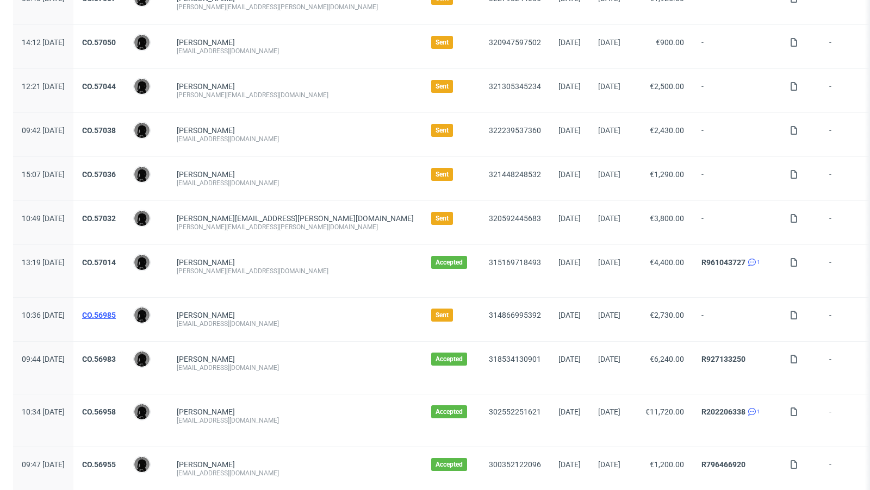
click at [116, 311] on link "CO.56985" at bounding box center [99, 315] width 34 height 9
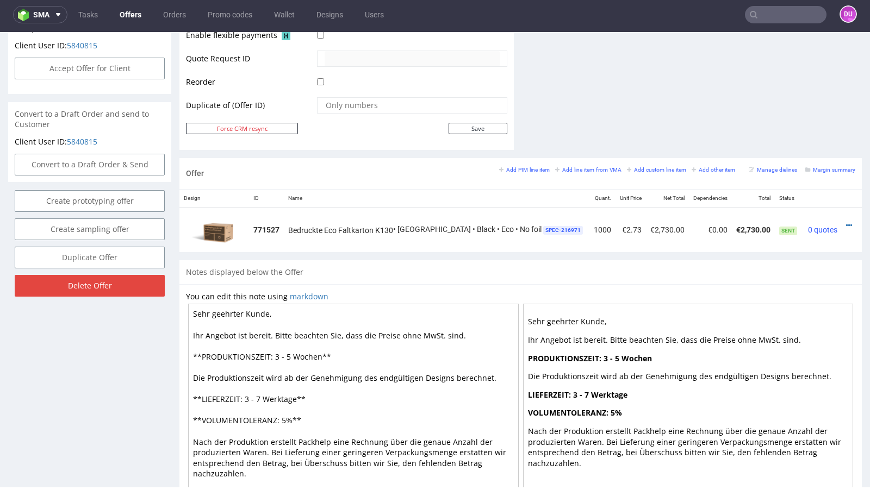
scroll to position [527, 0]
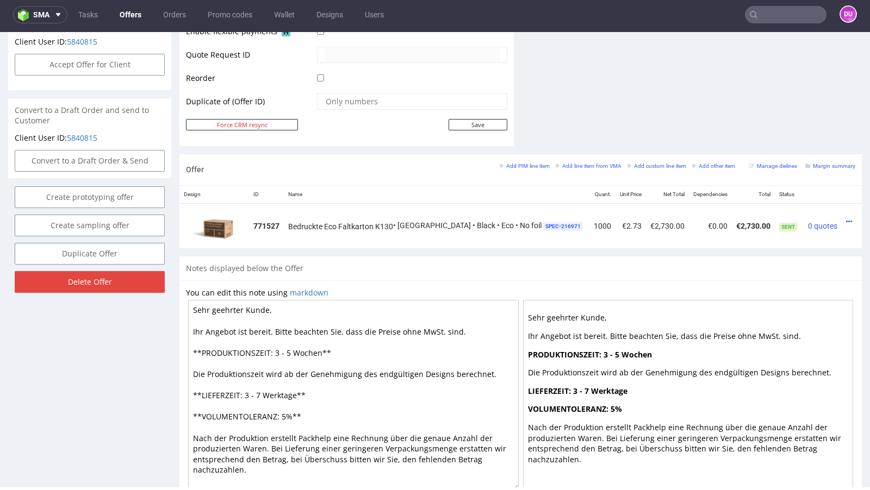
click at [429, 266] on div "Notes displayed below the Offer" at bounding box center [520, 269] width 682 height 24
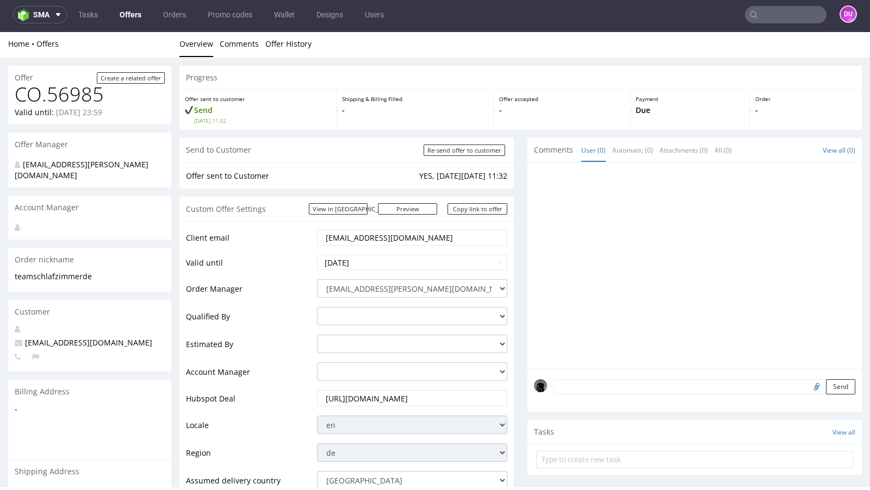
scroll to position [4, 0]
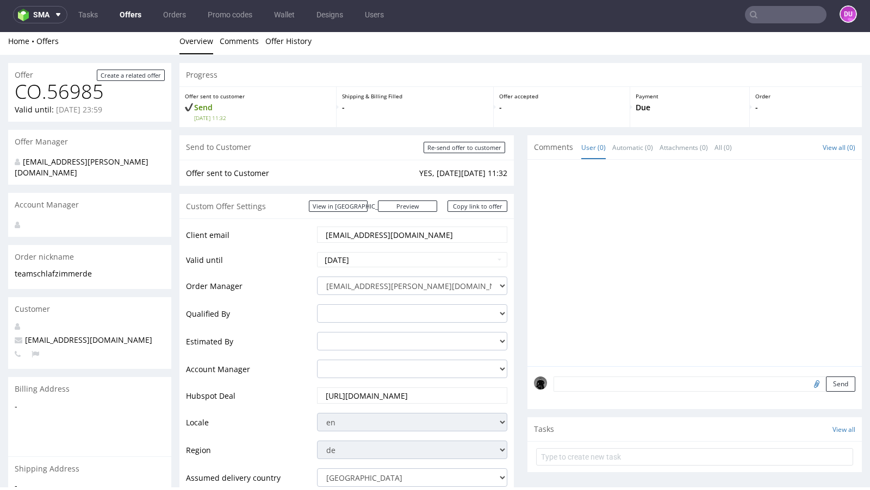
click at [761, 13] on input "text" at bounding box center [786, 14] width 82 height 17
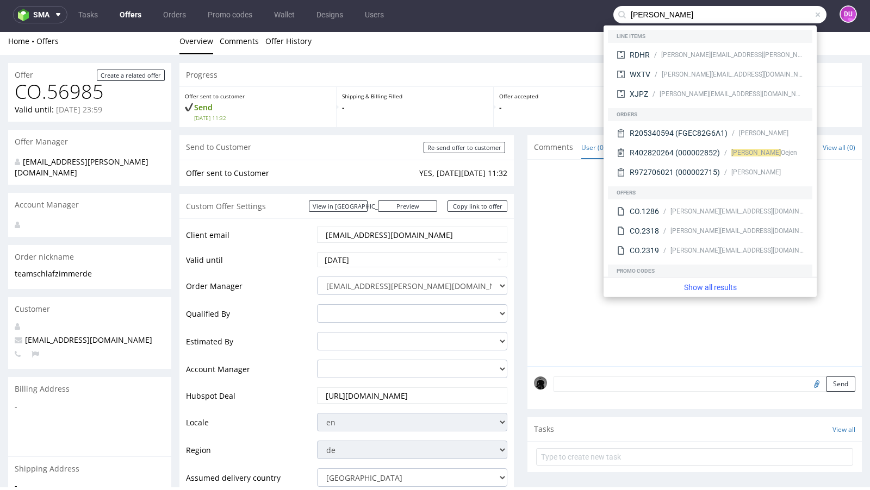
click at [72, 335] on span "team@schlafzimmer.de" at bounding box center [84, 340] width 138 height 10
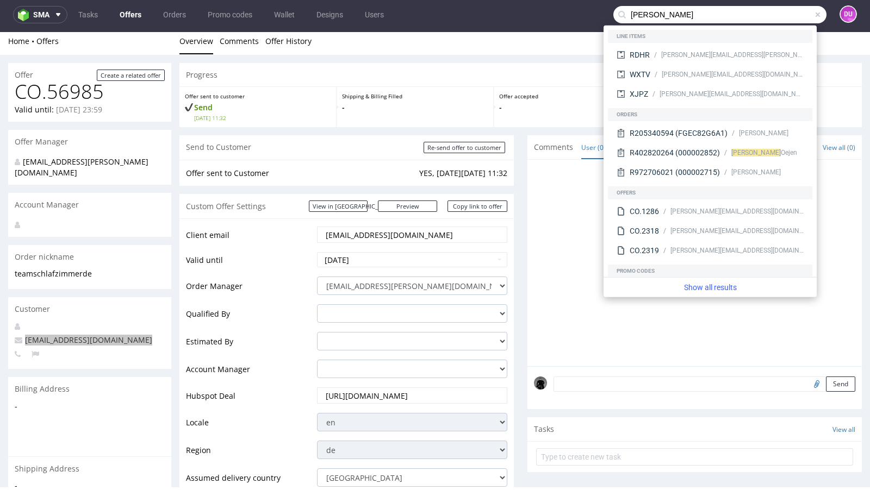
click at [669, 13] on input "Julian" at bounding box center [719, 14] width 213 height 17
click at [654, 17] on input "Julian" at bounding box center [719, 14] width 213 height 17
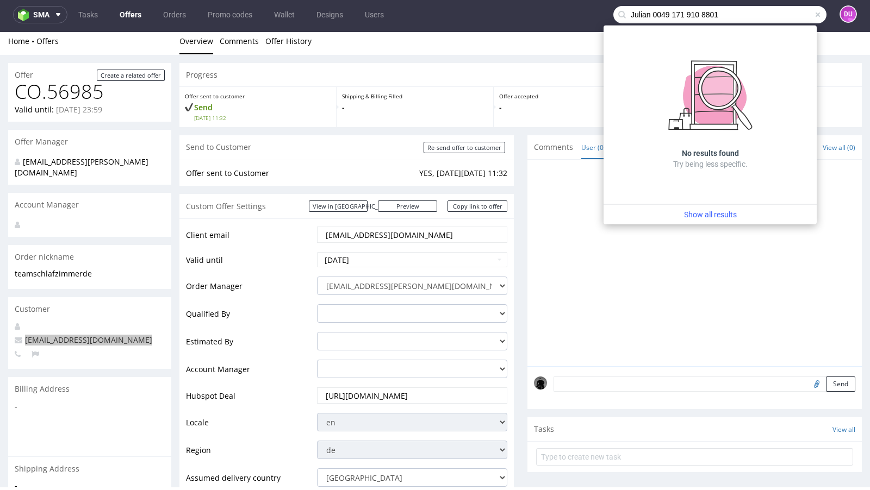
drag, startPoint x: 718, startPoint y: 17, endPoint x: 642, endPoint y: 13, distance: 75.7
click at [642, 13] on input "Julian 0049 171 910 8801" at bounding box center [719, 14] width 213 height 17
type input "Julian 0049 171 910 8801"
click at [346, 110] on p "-" at bounding box center [415, 107] width 146 height 11
click at [337, 123] on div "Shipping & Billing Filled -" at bounding box center [416, 107] width 158 height 40
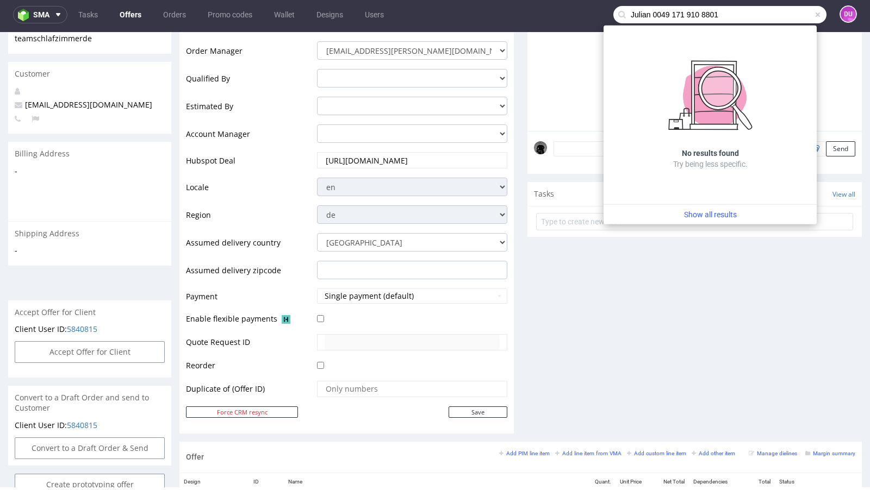
scroll to position [249, 0]
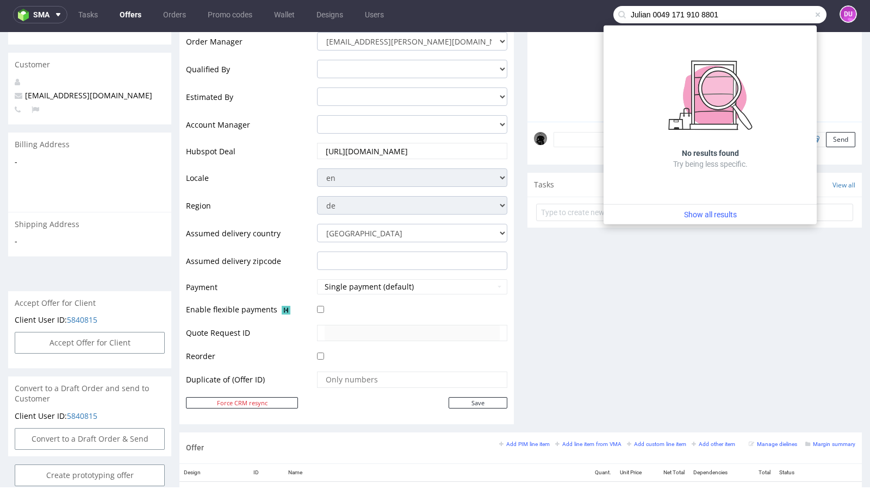
click at [813, 16] on span at bounding box center [817, 14] width 9 height 9
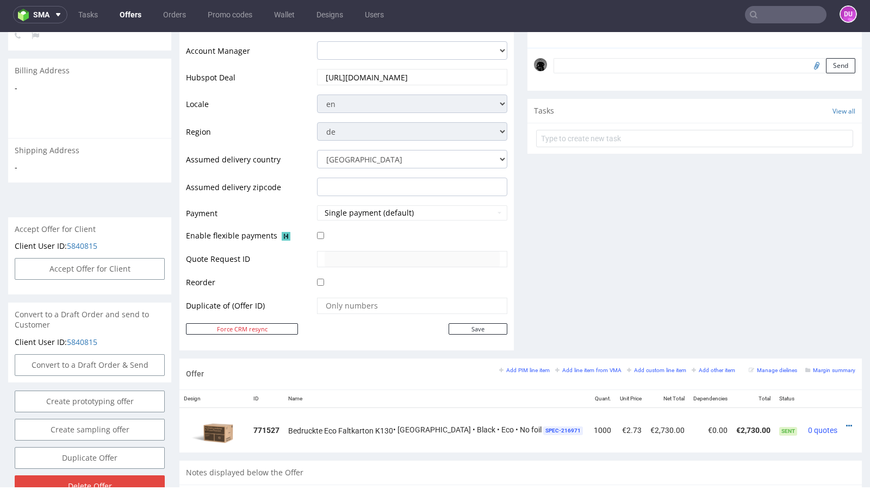
scroll to position [338, 0]
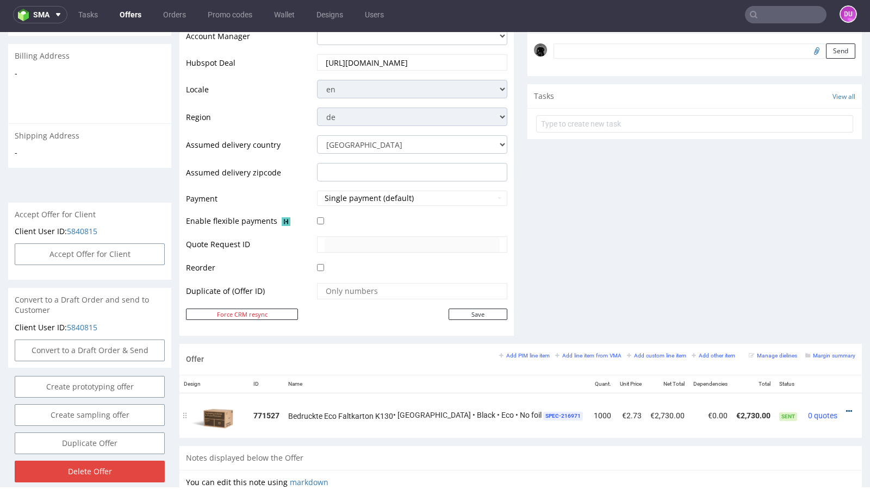
click at [846, 408] on icon at bounding box center [849, 412] width 6 height 8
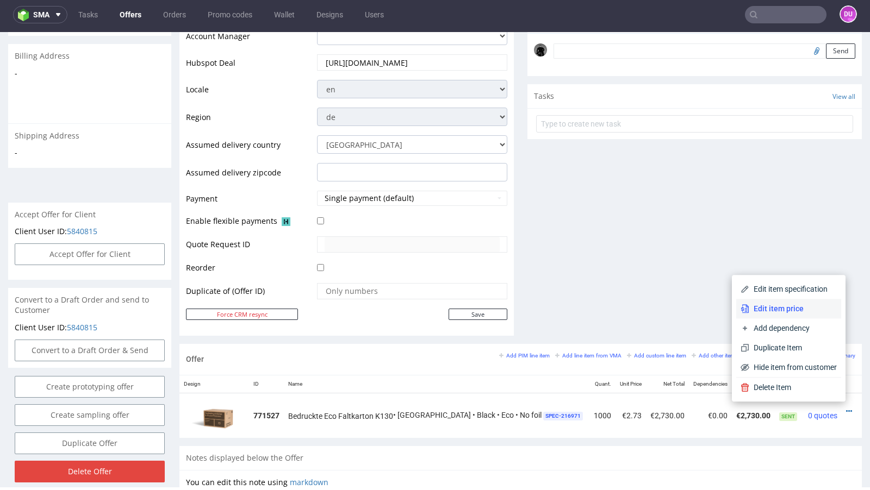
click at [793, 313] on span "Edit item price" at bounding box center [793, 308] width 88 height 11
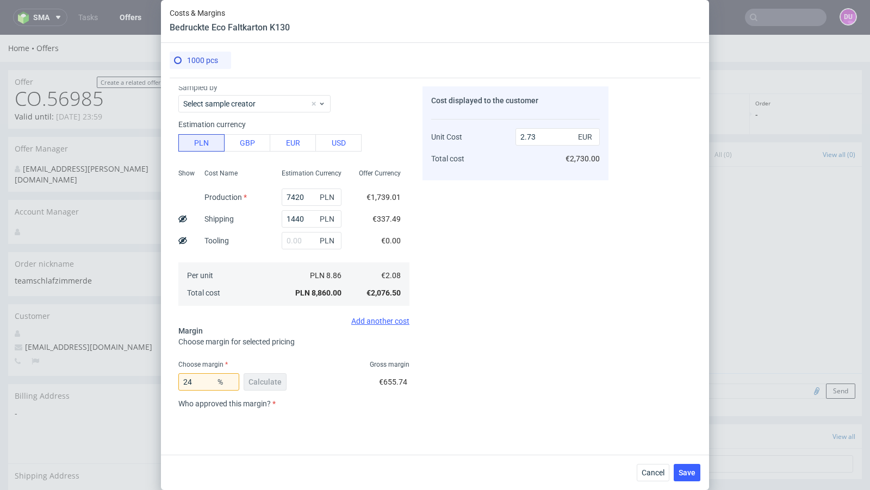
scroll to position [240, 0]
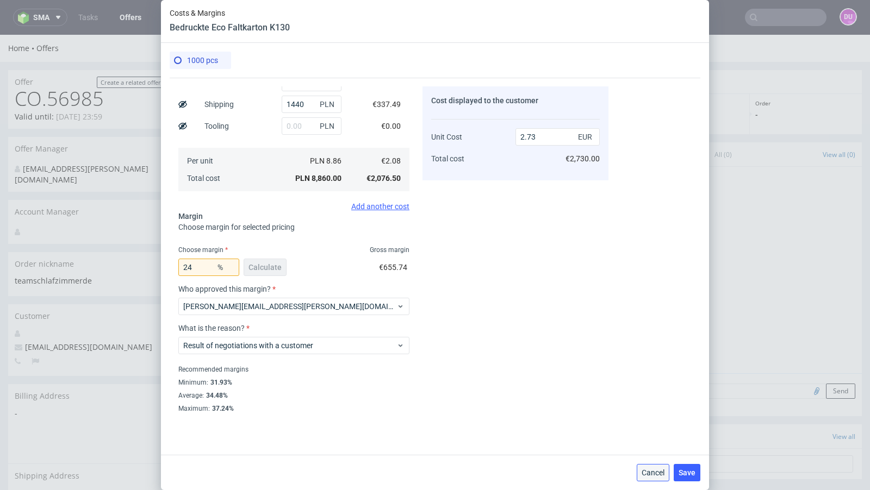
click at [653, 474] on span "Cancel" at bounding box center [653, 473] width 23 height 8
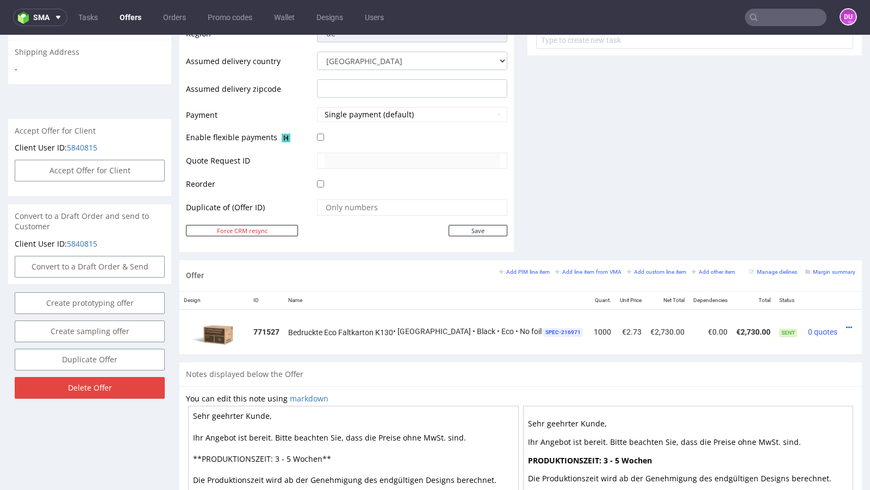
scroll to position [423, 0]
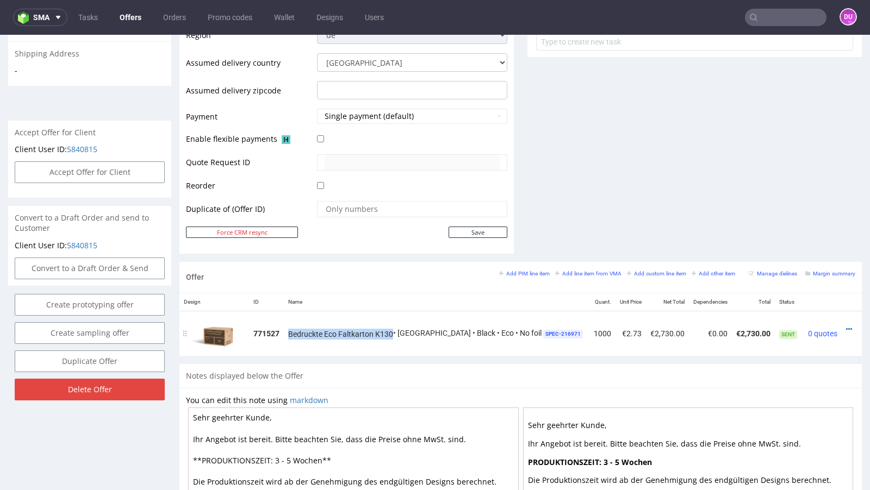
drag, startPoint x: 295, startPoint y: 329, endPoint x: 397, endPoint y: 329, distance: 102.2
click at [393, 329] on span "Bedruckte Eco Faltkarton K130" at bounding box center [340, 334] width 105 height 11
copy span "Bedruckte Eco Faltkarton K130"
click at [542, 345] on td "Bedruckte Eco Faltkarton K130 • Marex • Black • Eco • No foil SPEC- 216971" at bounding box center [437, 333] width 306 height 45
click at [846, 326] on icon at bounding box center [849, 330] width 6 height 8
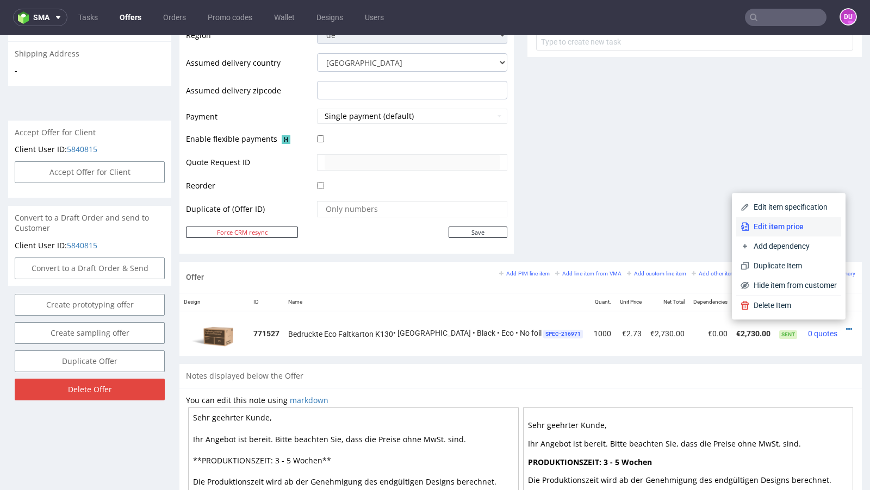
click at [784, 227] on span "Edit item price" at bounding box center [793, 226] width 88 height 11
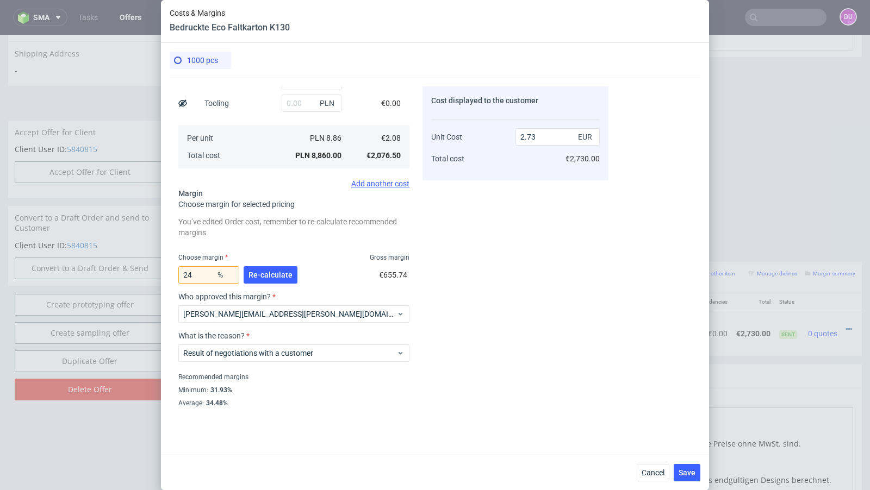
scroll to position [270, 0]
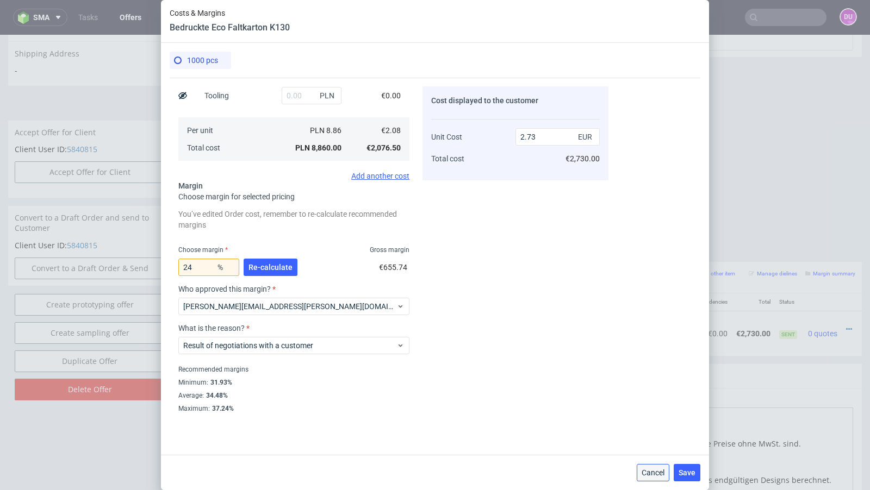
click at [648, 467] on button "Cancel" at bounding box center [653, 472] width 33 height 17
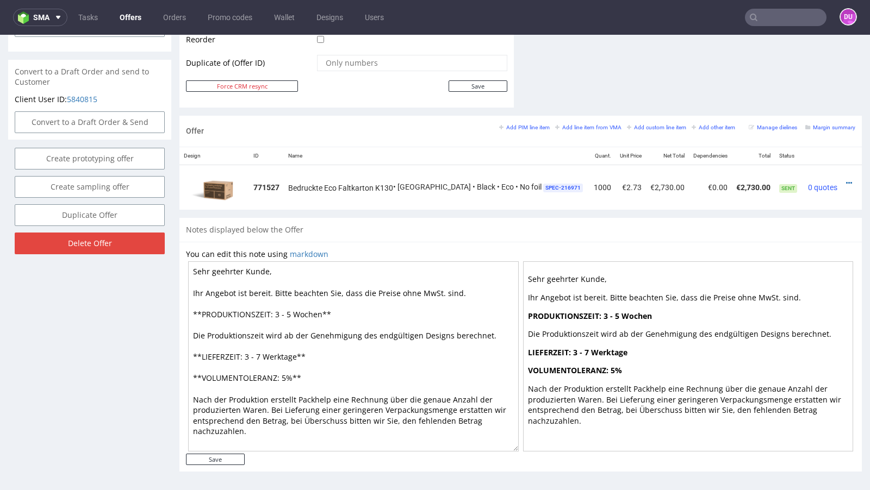
scroll to position [3, 0]
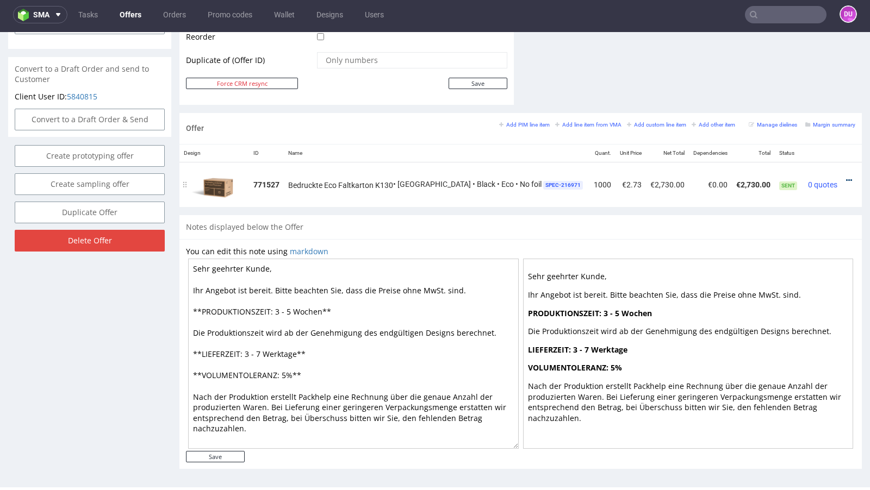
click at [846, 178] on icon at bounding box center [849, 181] width 6 height 8
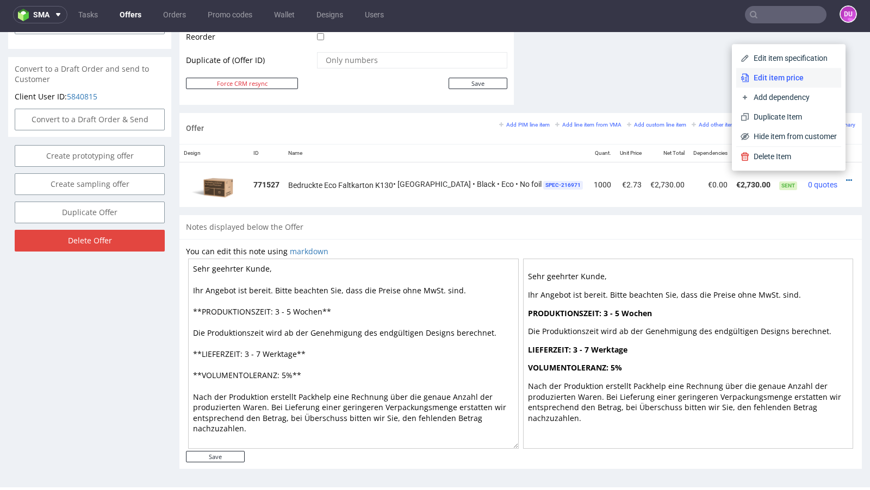
click at [768, 77] on span "Edit item price" at bounding box center [793, 77] width 88 height 11
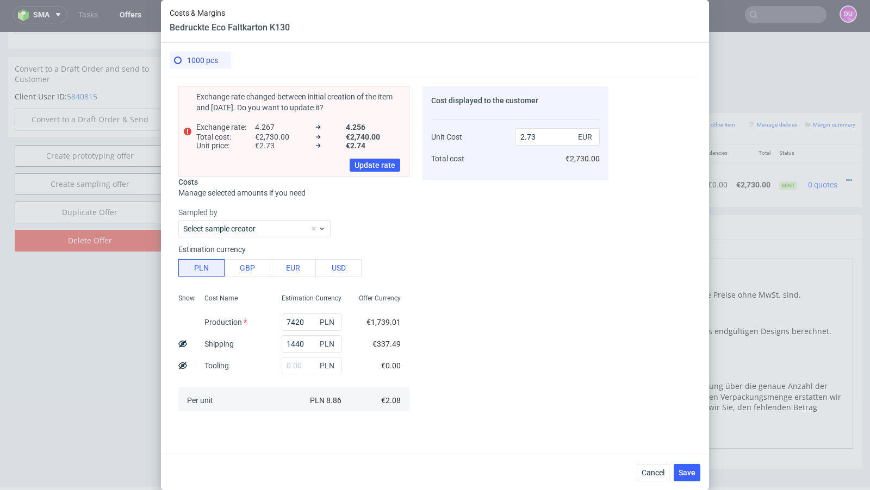
click at [183, 344] on use at bounding box center [182, 343] width 9 height 7
click at [183, 343] on icon at bounding box center [182, 344] width 9 height 9
type input "2.73"
click at [651, 471] on span "Cancel" at bounding box center [653, 473] width 23 height 8
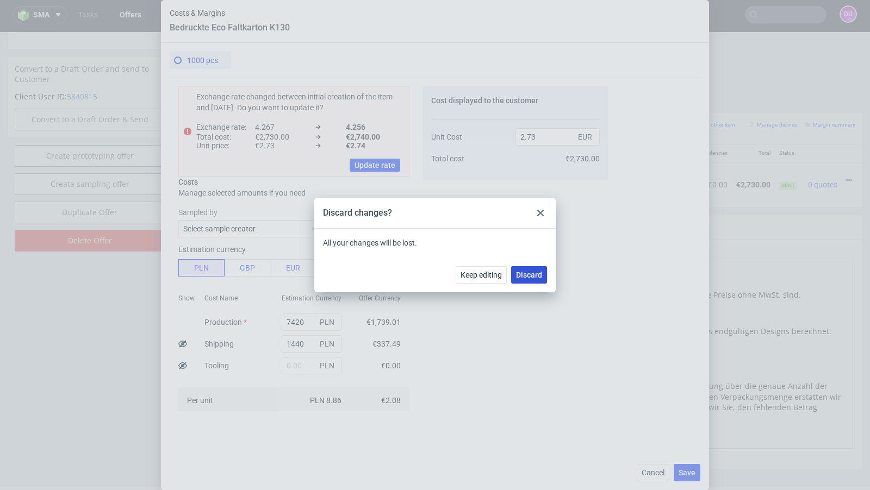
click at [522, 279] on button "Discard" at bounding box center [529, 274] width 36 height 17
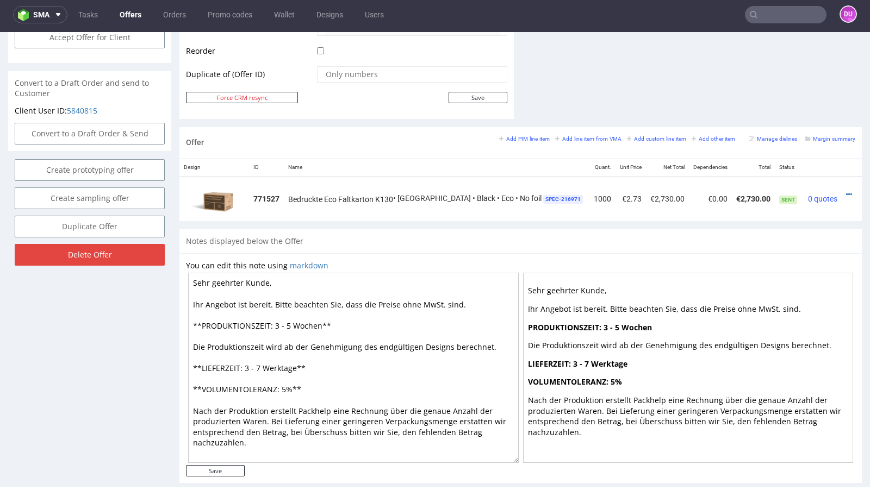
scroll to position [569, 0]
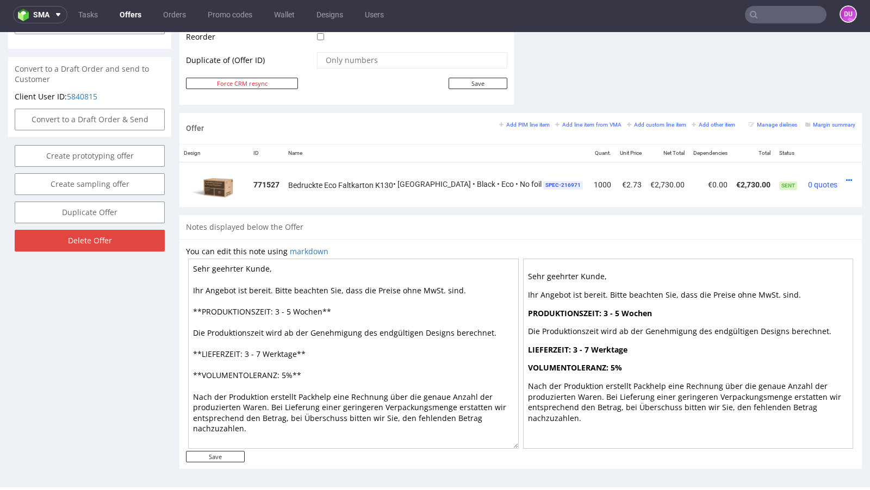
click at [419, 228] on div "Notes displayed below the Offer" at bounding box center [520, 227] width 682 height 24
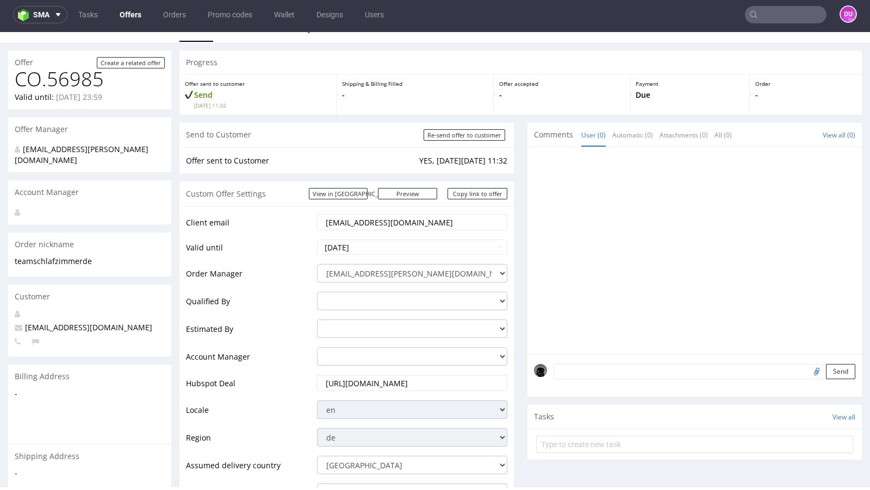
scroll to position [15, 0]
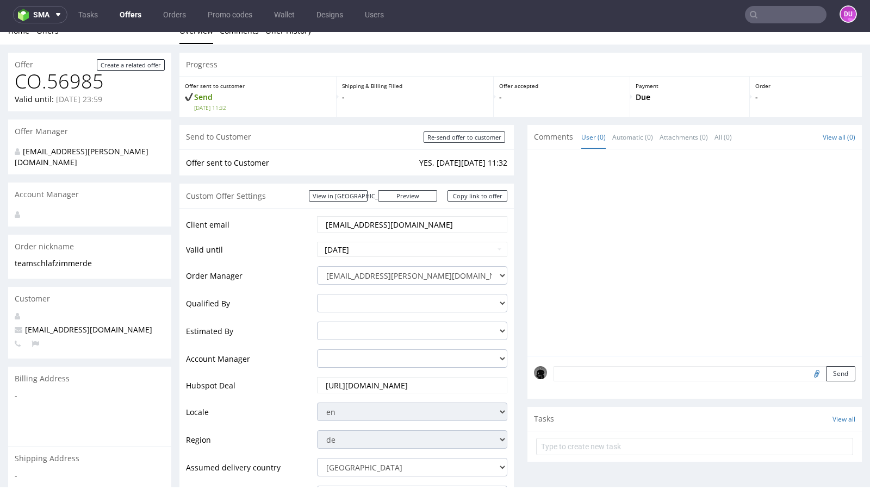
click at [46, 325] on span "team@schlafzimmer.de" at bounding box center [84, 330] width 138 height 10
copy span "team@schlafzimmer.de"
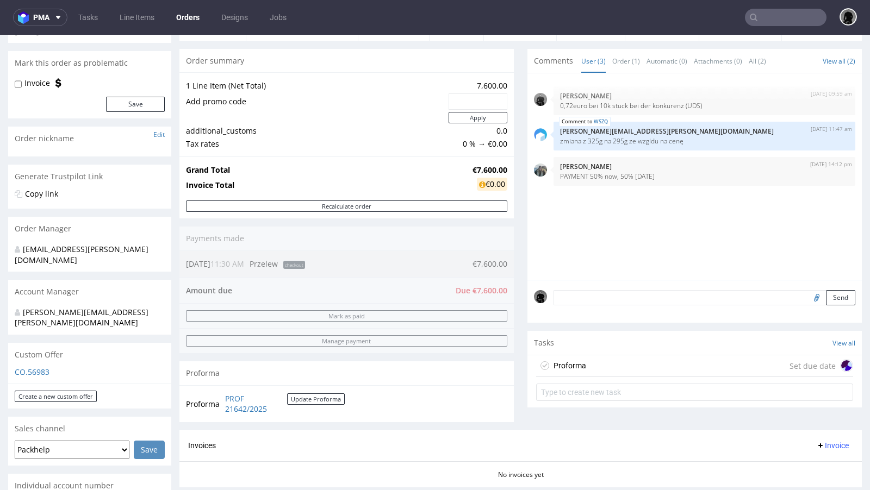
scroll to position [113, 0]
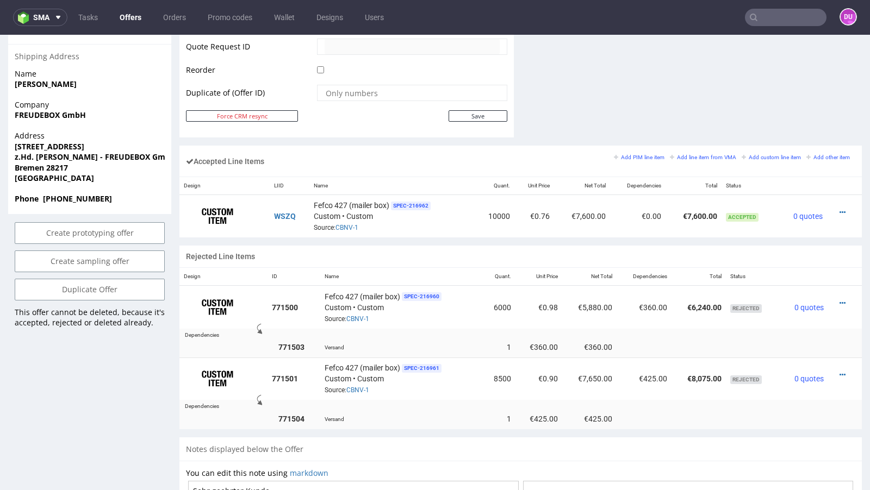
scroll to position [572, 0]
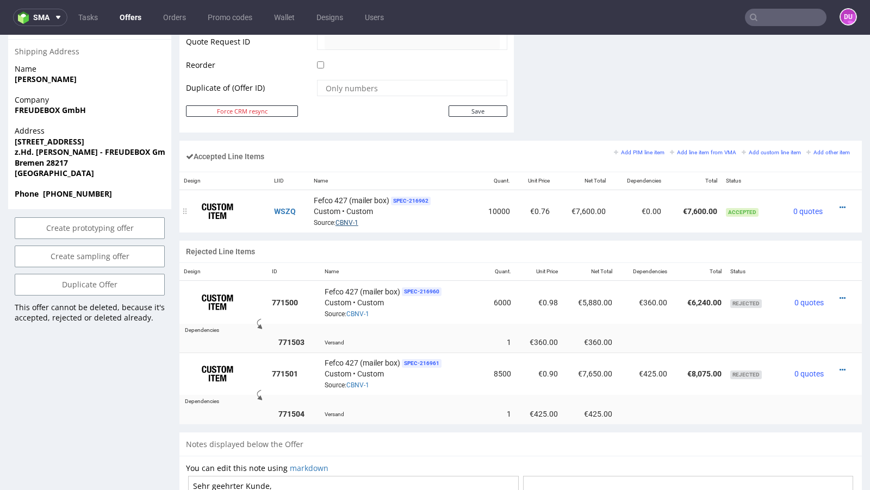
click at [346, 221] on link "CBNV-1" at bounding box center [347, 223] width 23 height 8
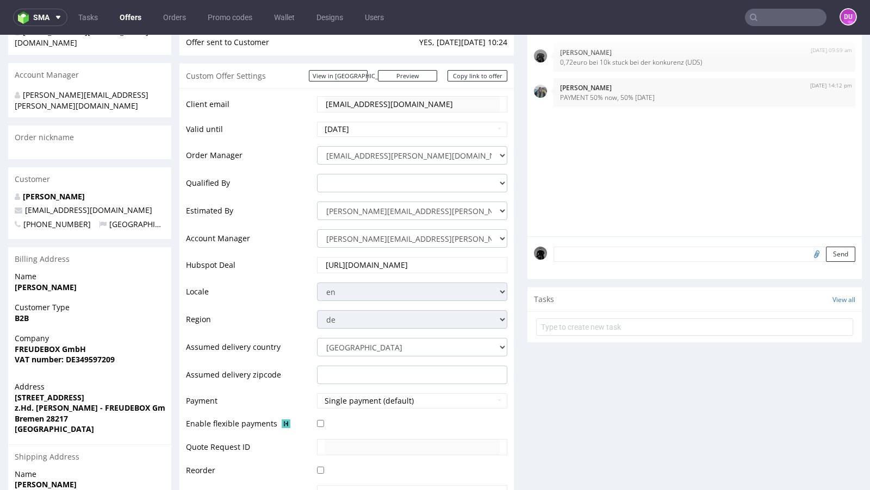
scroll to position [0, 0]
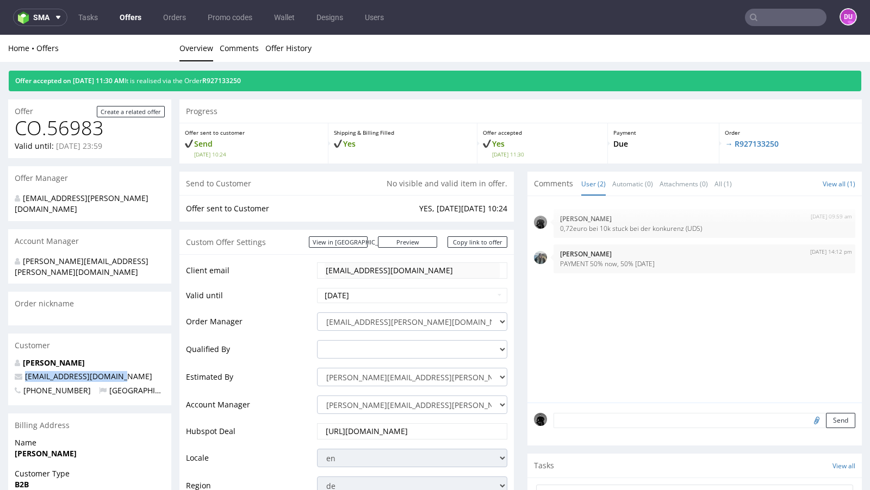
drag, startPoint x: 132, startPoint y: 353, endPoint x: 26, endPoint y: 355, distance: 106.6
click at [26, 371] on p "[EMAIL_ADDRESS][DOMAIN_NAME]" at bounding box center [90, 376] width 150 height 11
copy span "[EMAIL_ADDRESS][DOMAIN_NAME]"
click at [777, 13] on input "text" at bounding box center [786, 17] width 82 height 17
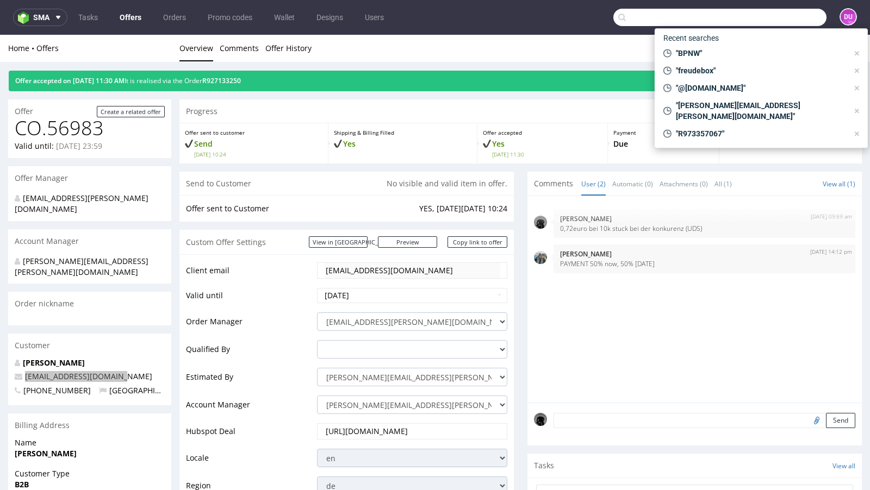
paste input "[EMAIL_ADDRESS][DOMAIN_NAME]"
type input "[EMAIL_ADDRESS][DOMAIN_NAME]"
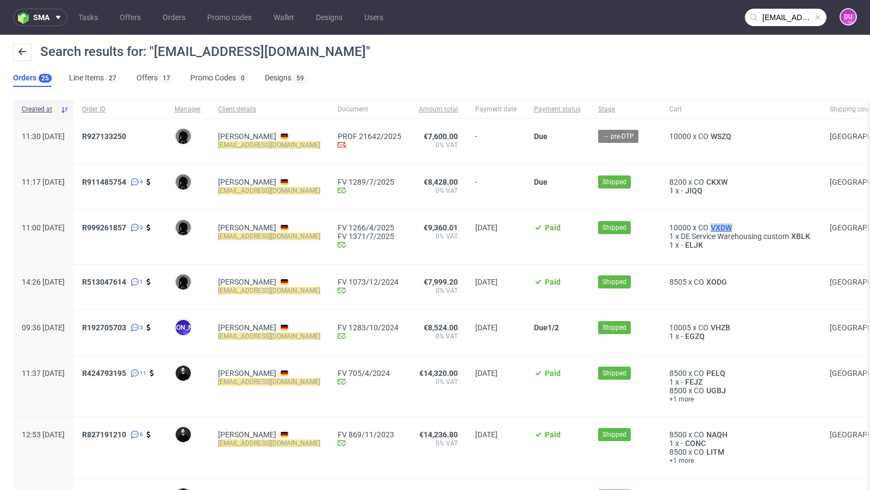
drag, startPoint x: 743, startPoint y: 227, endPoint x: 718, endPoint y: 227, distance: 24.5
click at [718, 227] on div "10000 x CO VXDW" at bounding box center [740, 227] width 143 height 9
copy span "VXDW"
click at [717, 182] on span "CKXW" at bounding box center [717, 182] width 26 height 9
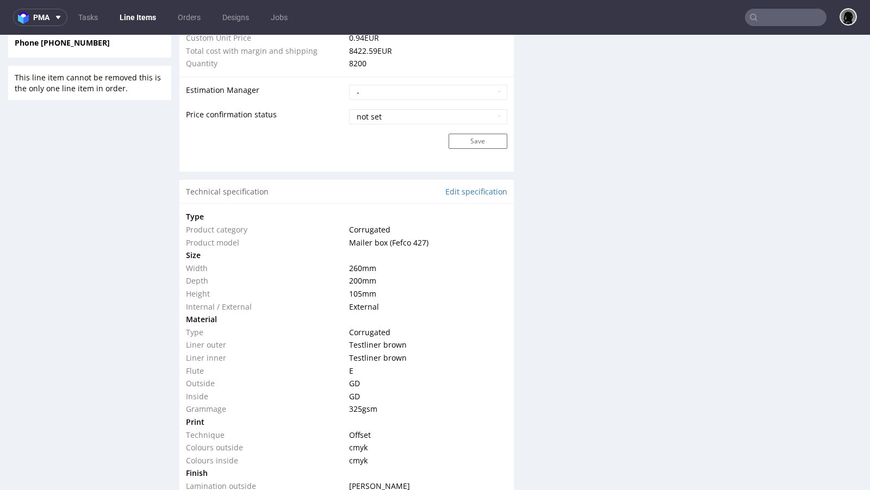
scroll to position [909, 0]
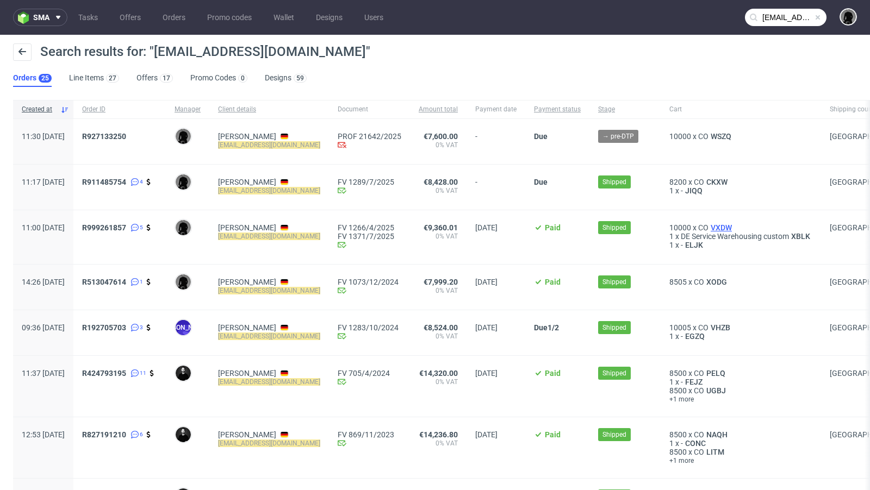
click at [728, 227] on span "VXDW" at bounding box center [722, 227] width 26 height 9
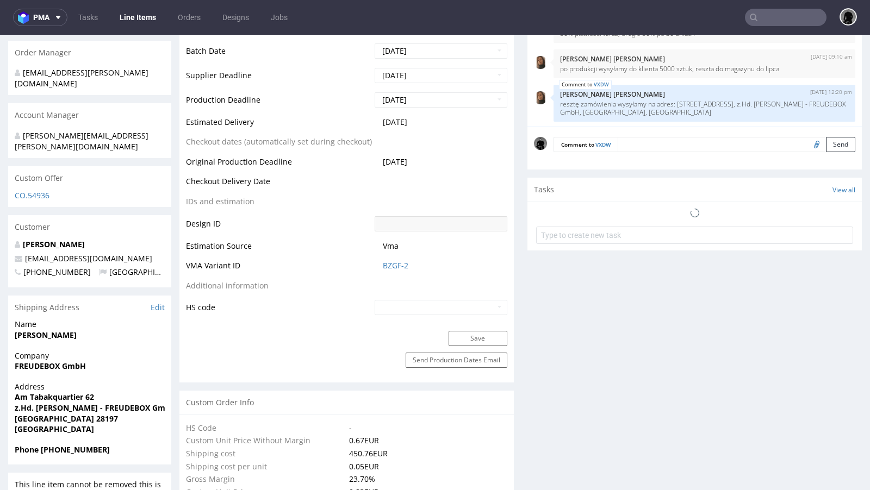
scroll to position [10, 0]
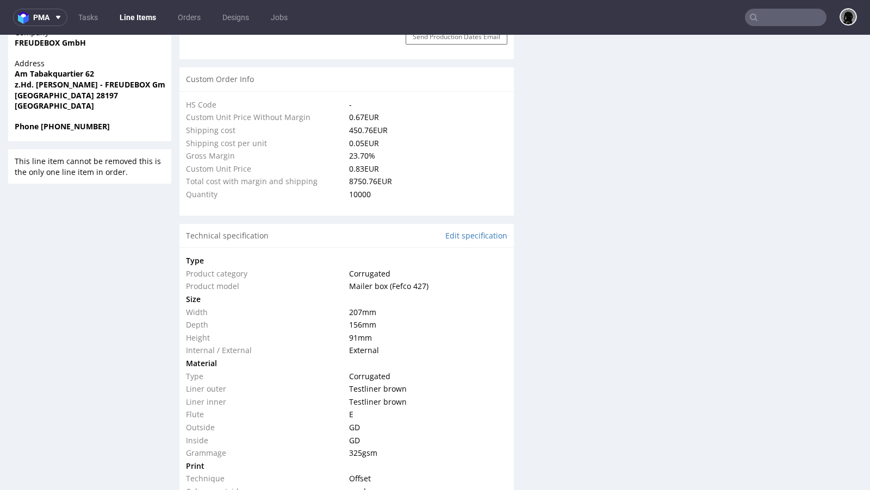
select select "in_progress"
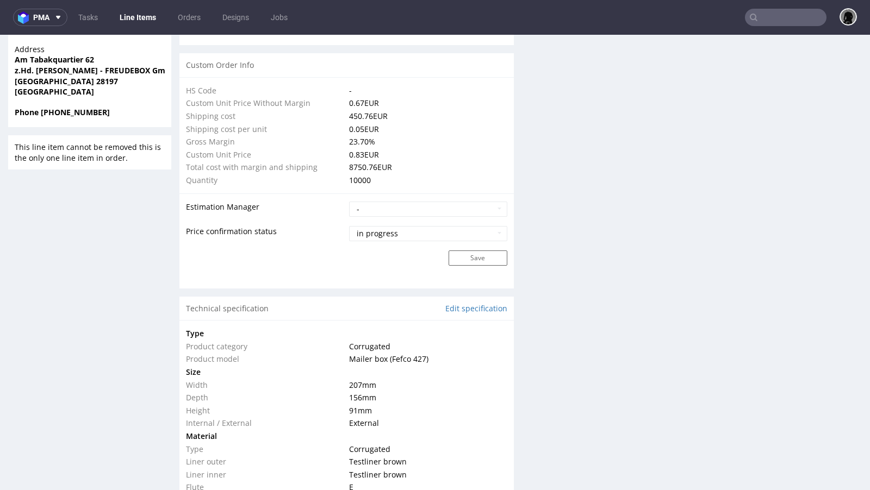
scroll to position [839, 0]
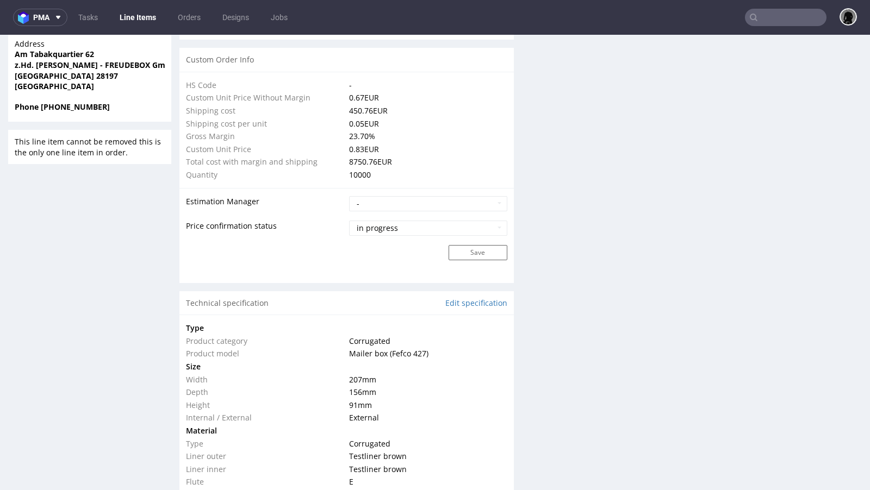
type input "10000"
